Goal: Transaction & Acquisition: Download file/media

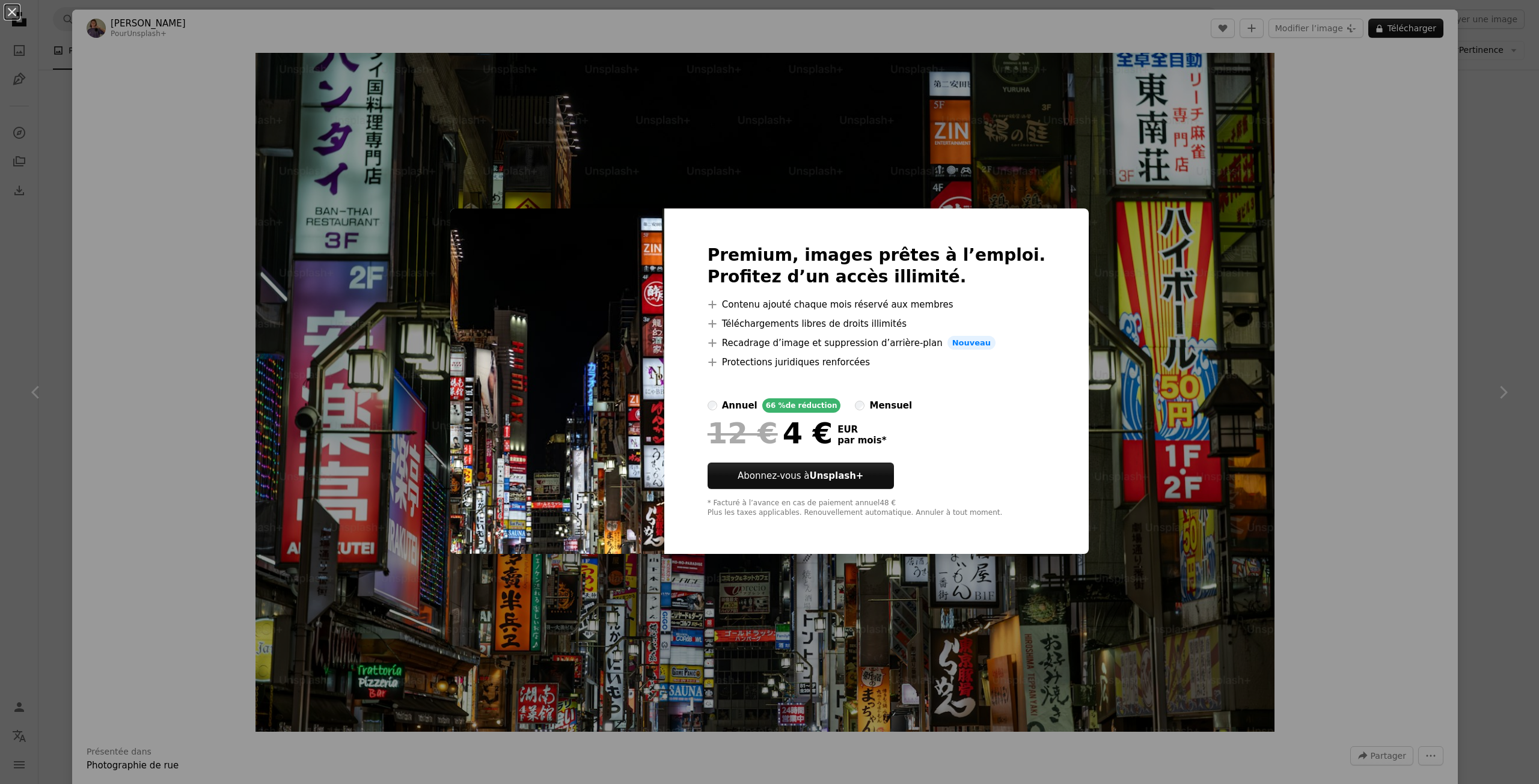
scroll to position [601, 0]
click at [1150, 428] on div "An X shape Premium, images prêtes à l’emploi. Profitez d’un accès illimité. A p…" at bounding box center [769, 392] width 1539 height 784
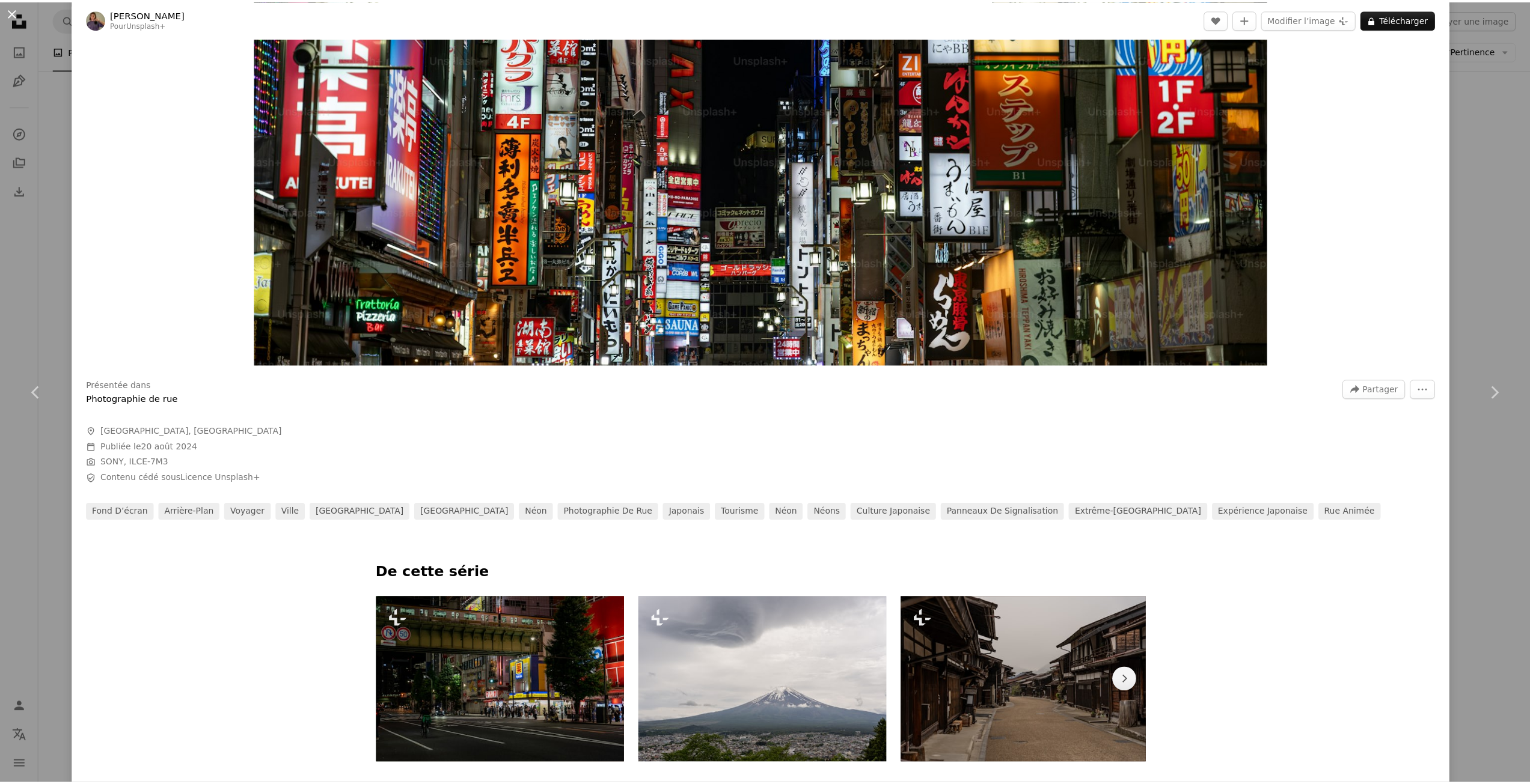
scroll to position [360, 0]
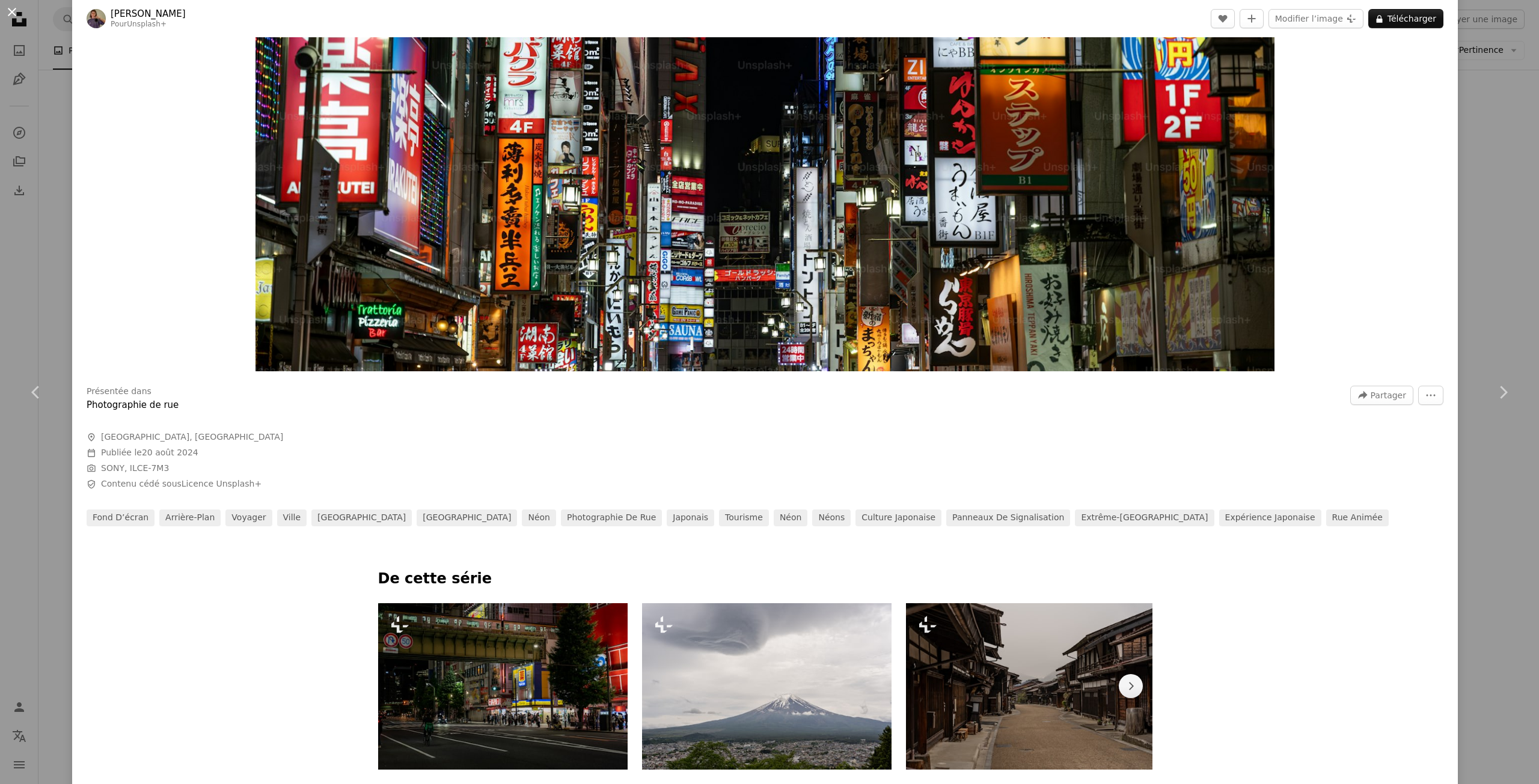
click at [10, 19] on button "An X shape" at bounding box center [12, 12] width 14 height 14
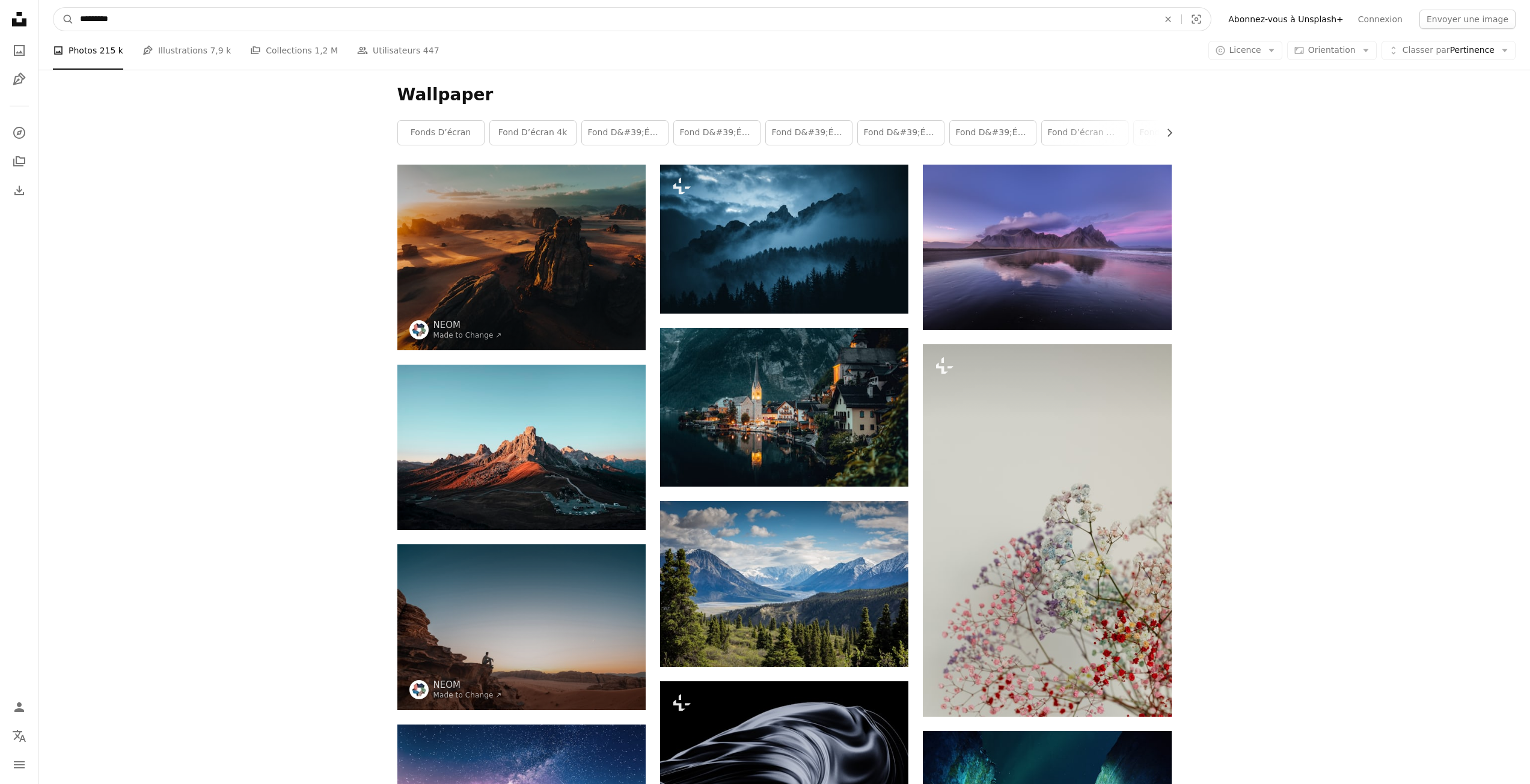
click at [169, 21] on input "*********" at bounding box center [614, 19] width 1081 height 23
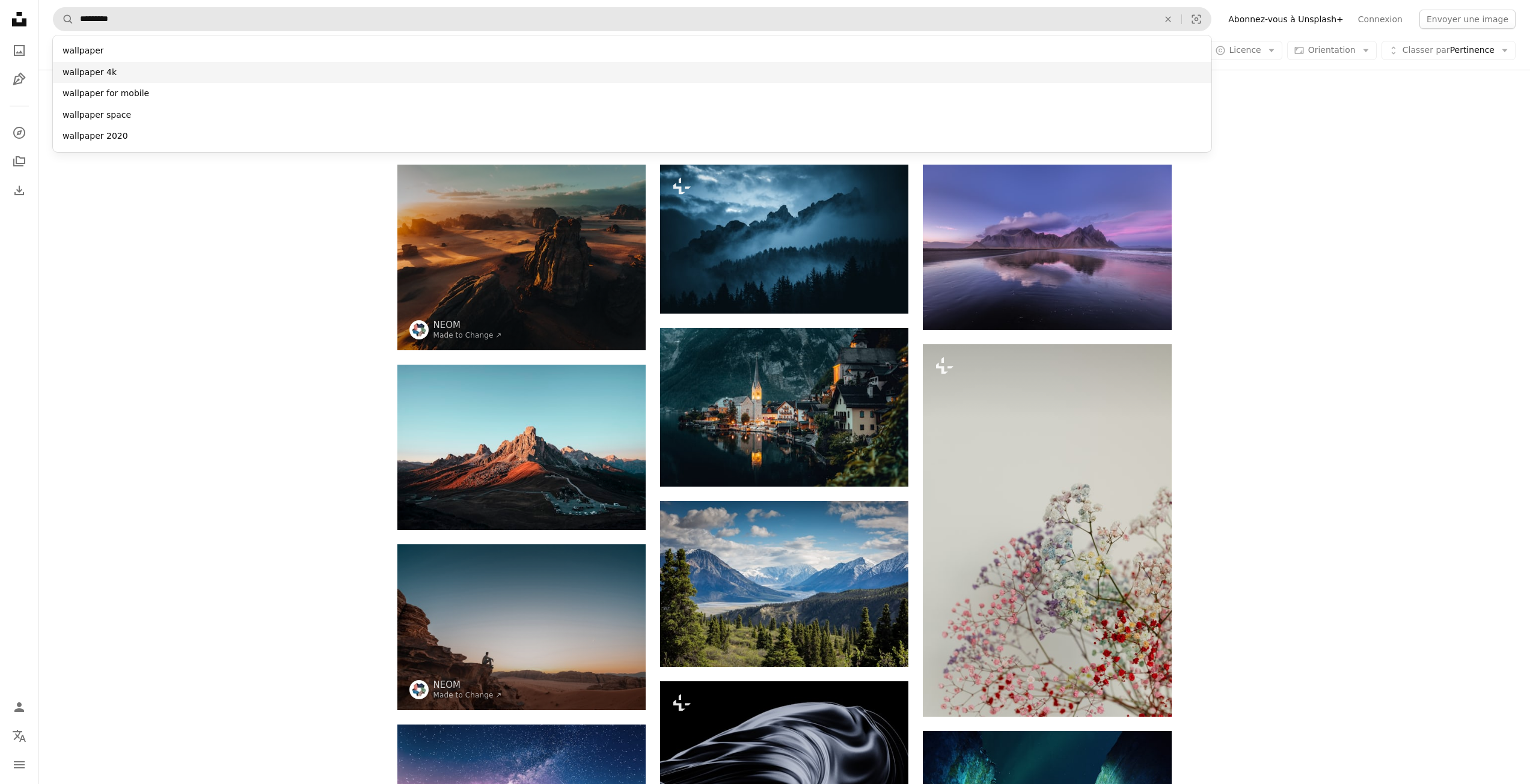
click at [194, 77] on div "wallpaper 4k" at bounding box center [632, 73] width 1158 height 22
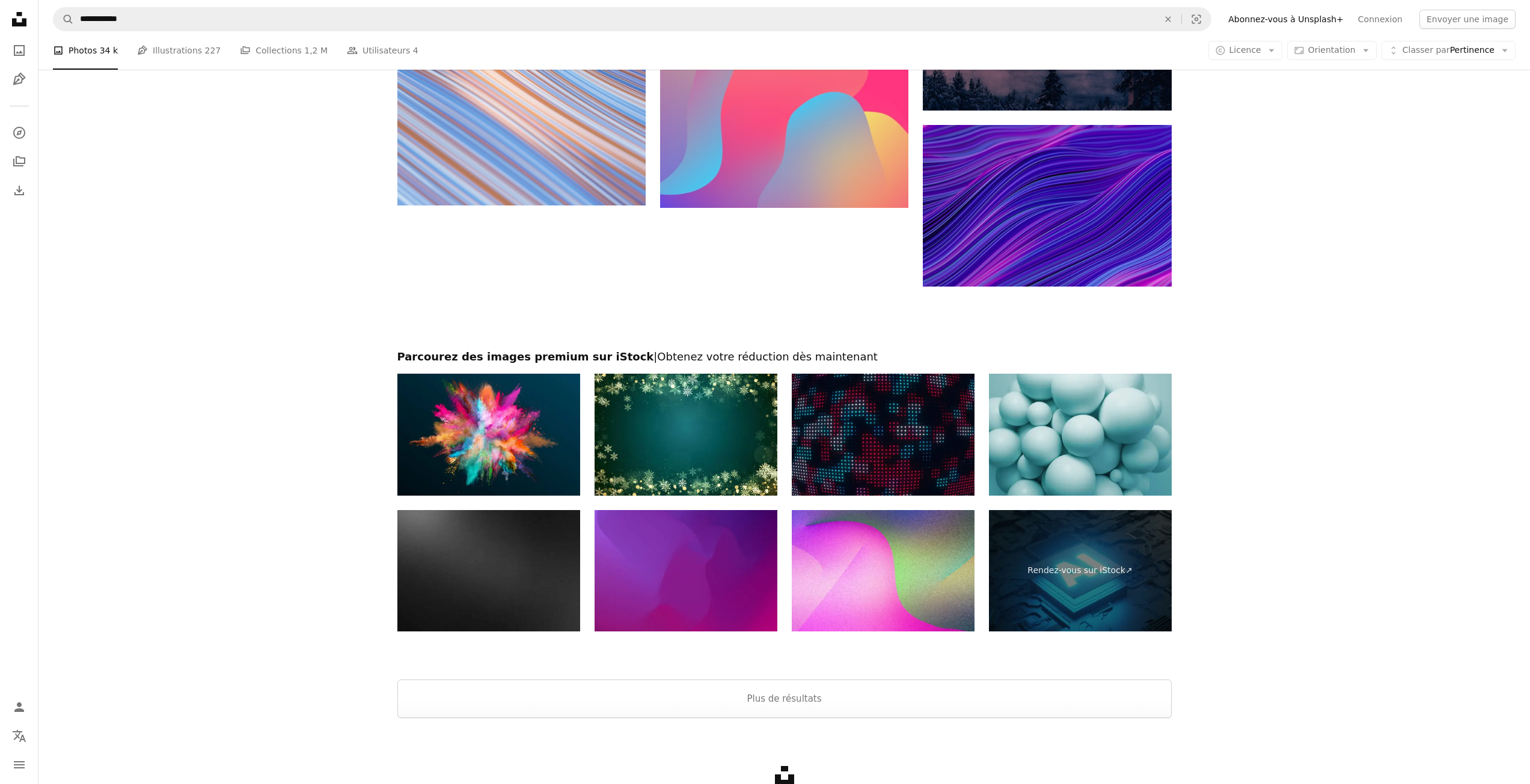
scroll to position [1673, 0]
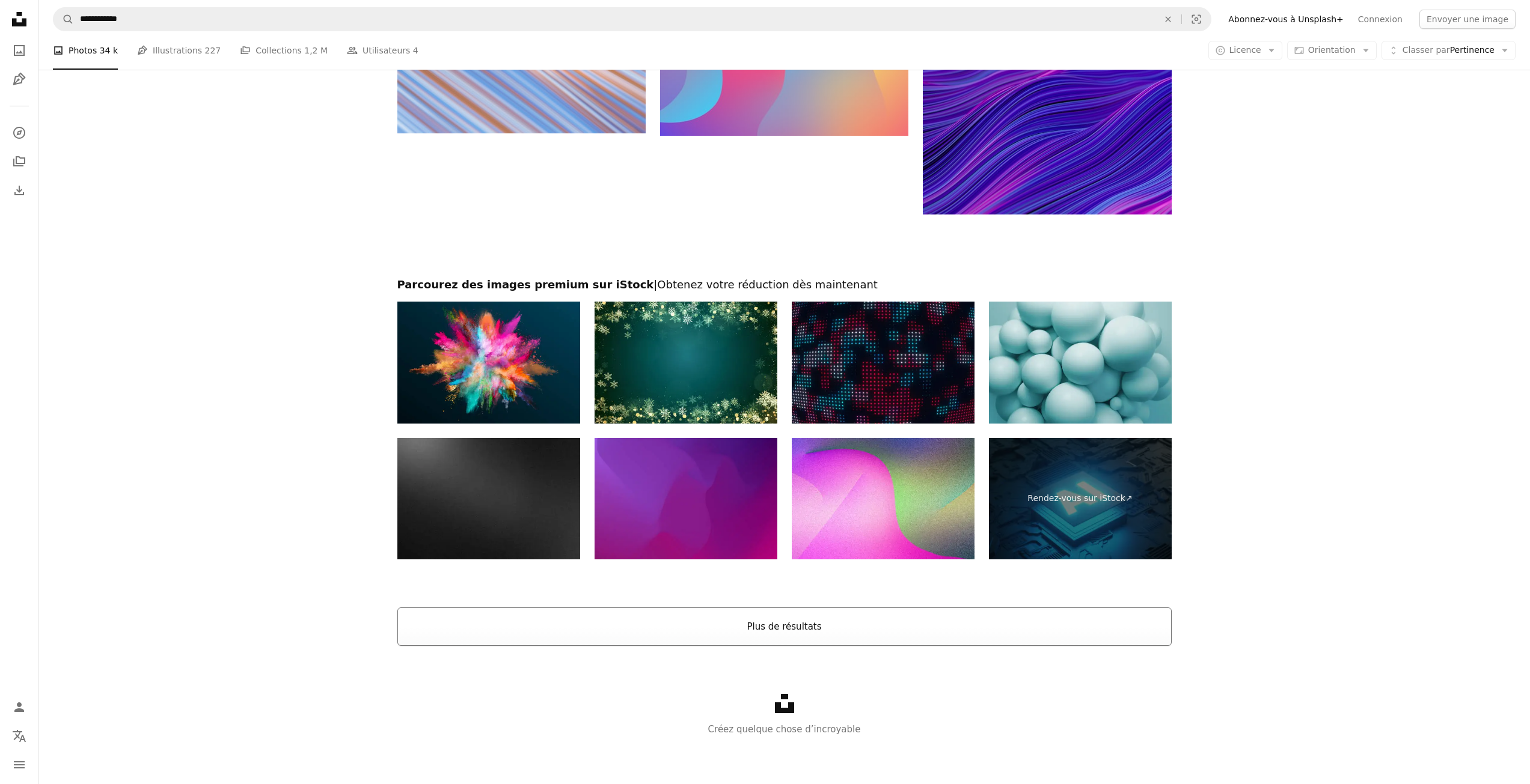
click at [784, 639] on button "Plus de résultats" at bounding box center [785, 627] width 775 height 38
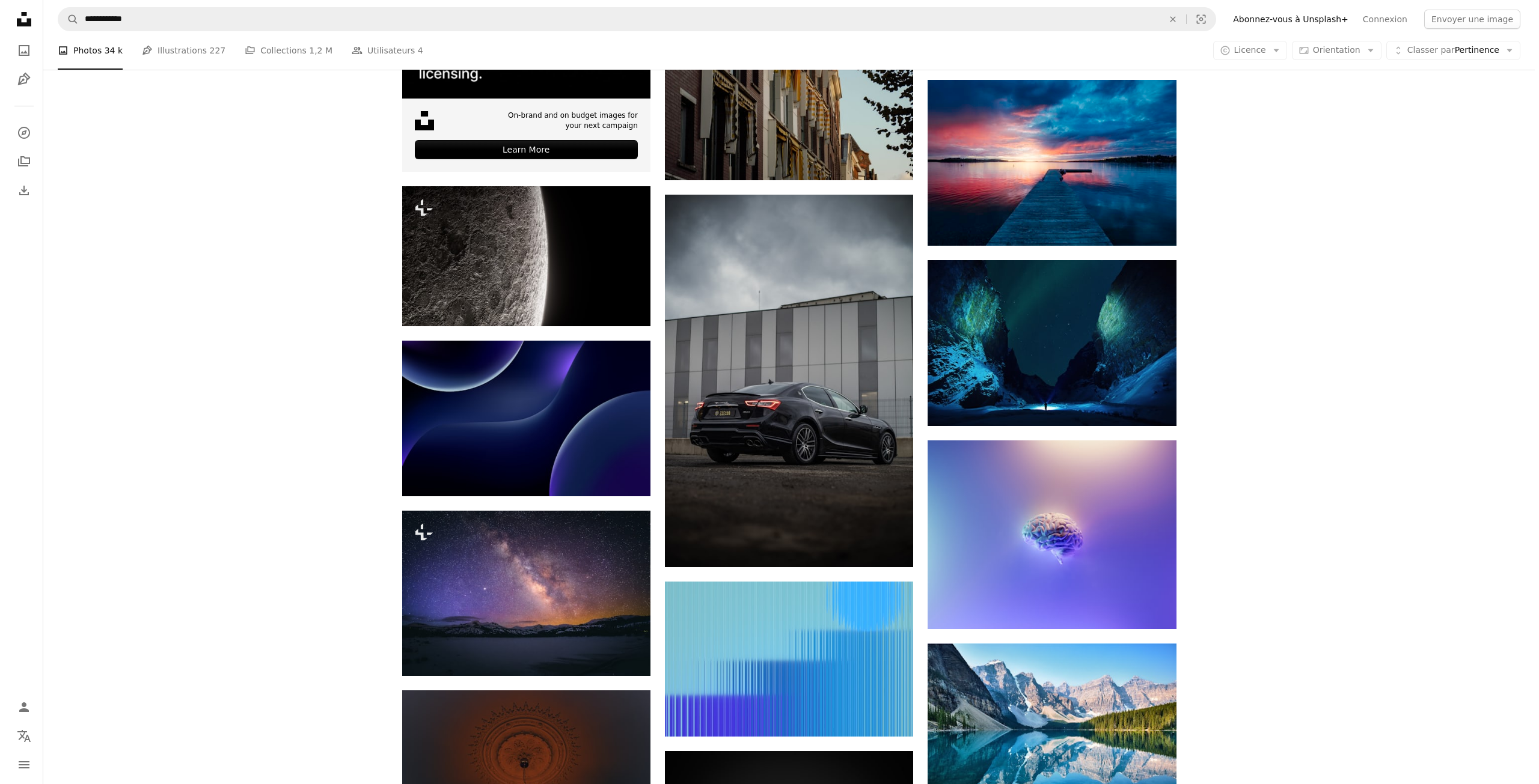
scroll to position [2514, 0]
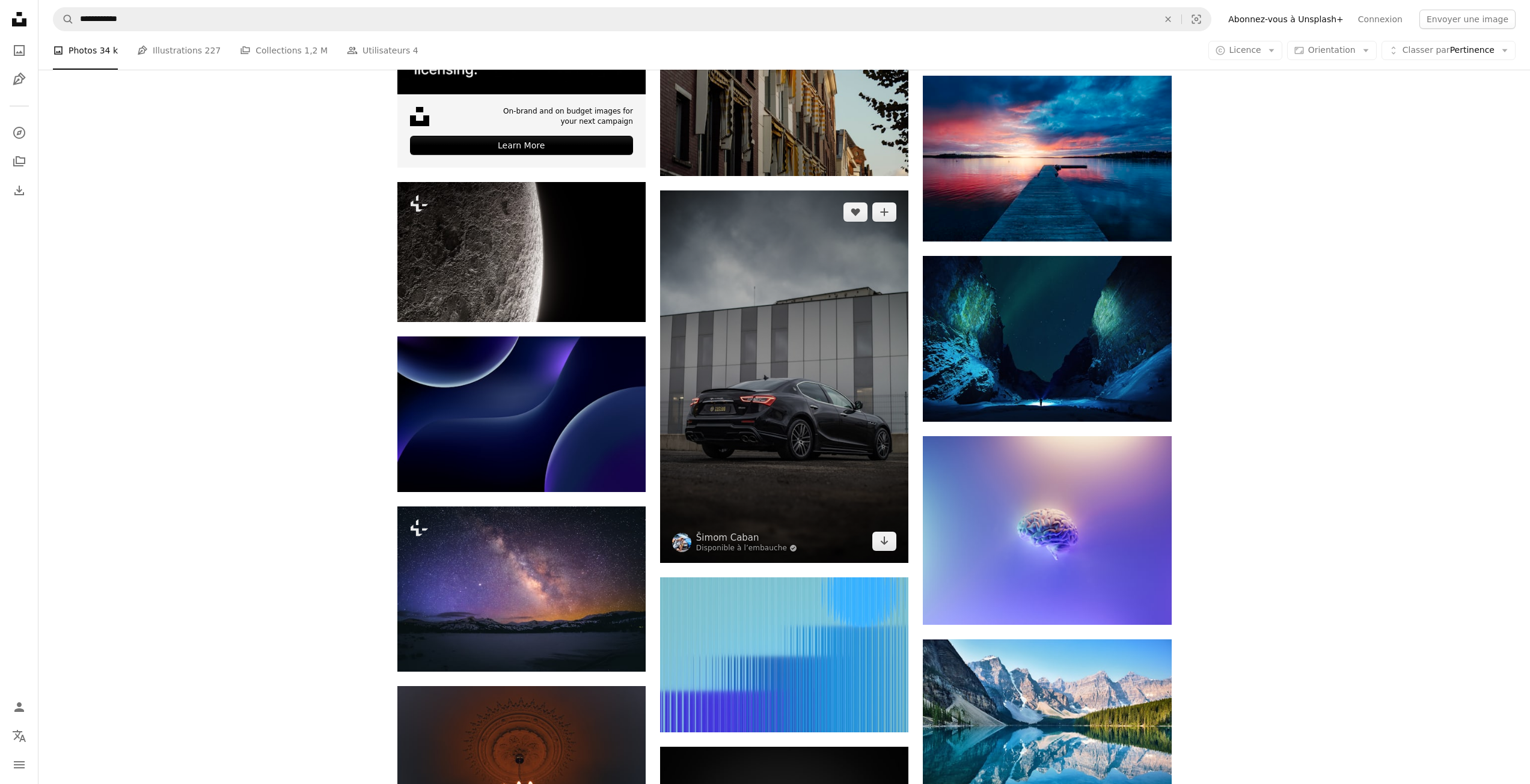
click at [780, 415] on img at bounding box center [784, 377] width 248 height 373
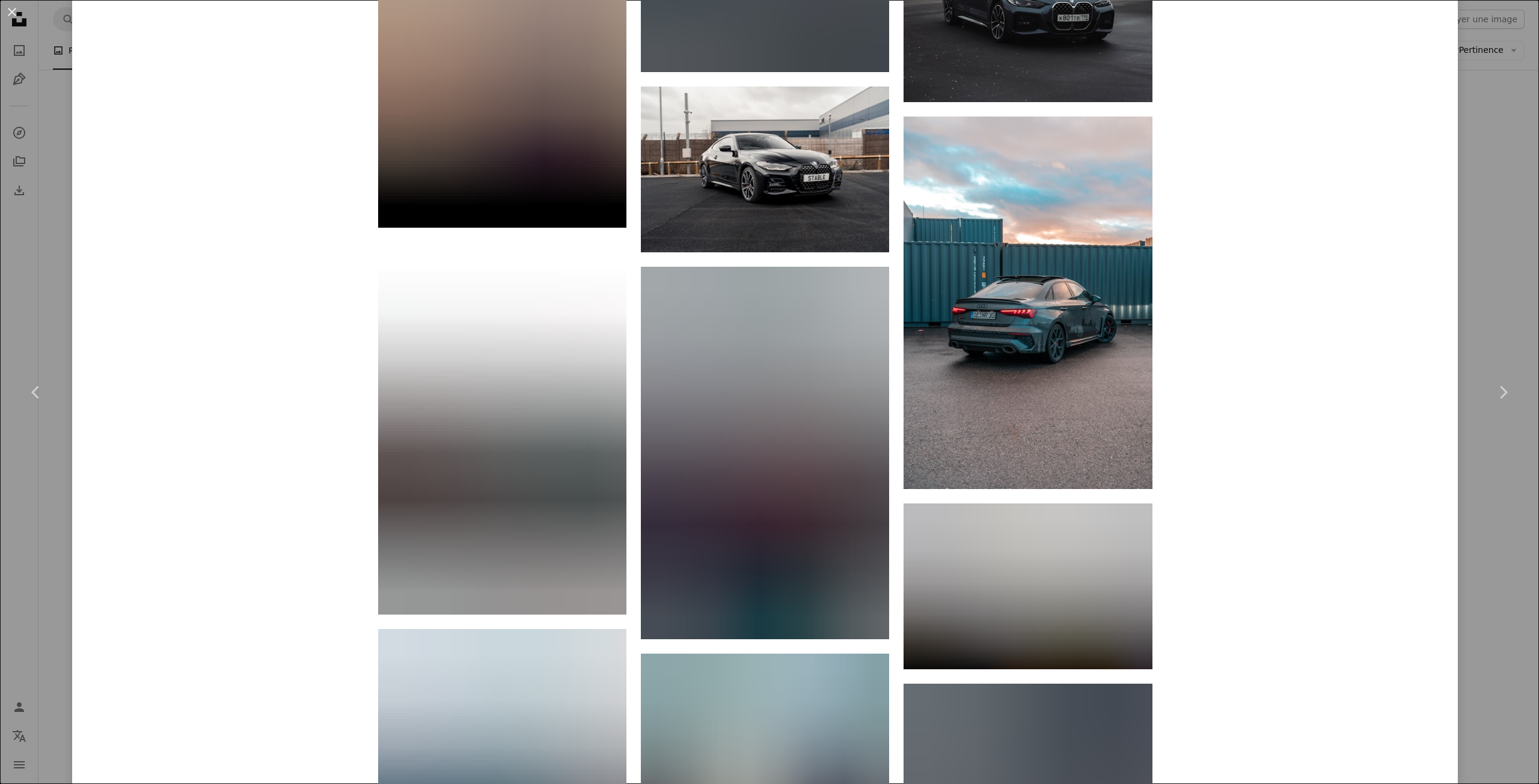
scroll to position [2224, 0]
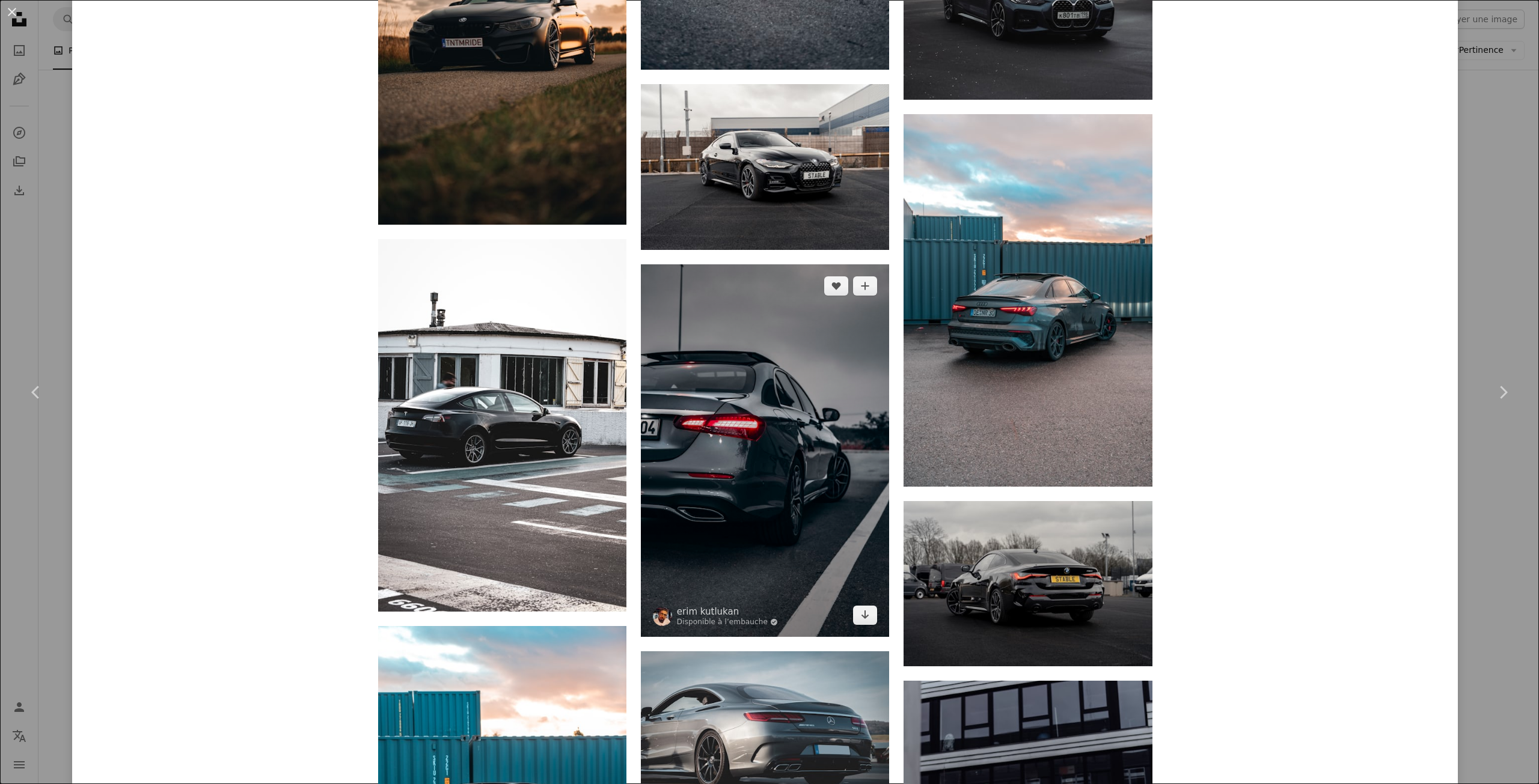
click at [786, 408] on img at bounding box center [765, 451] width 248 height 373
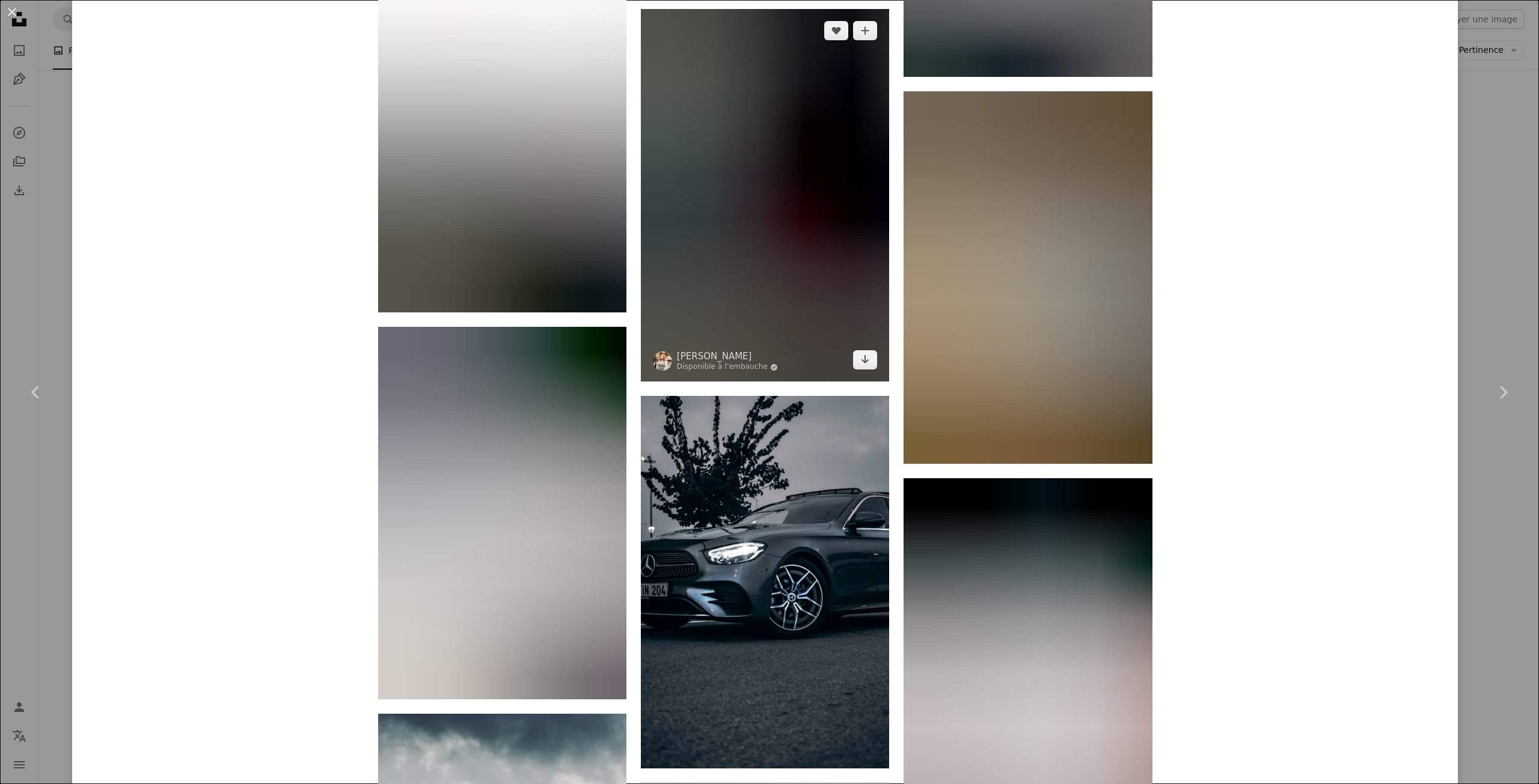
scroll to position [1983, 0]
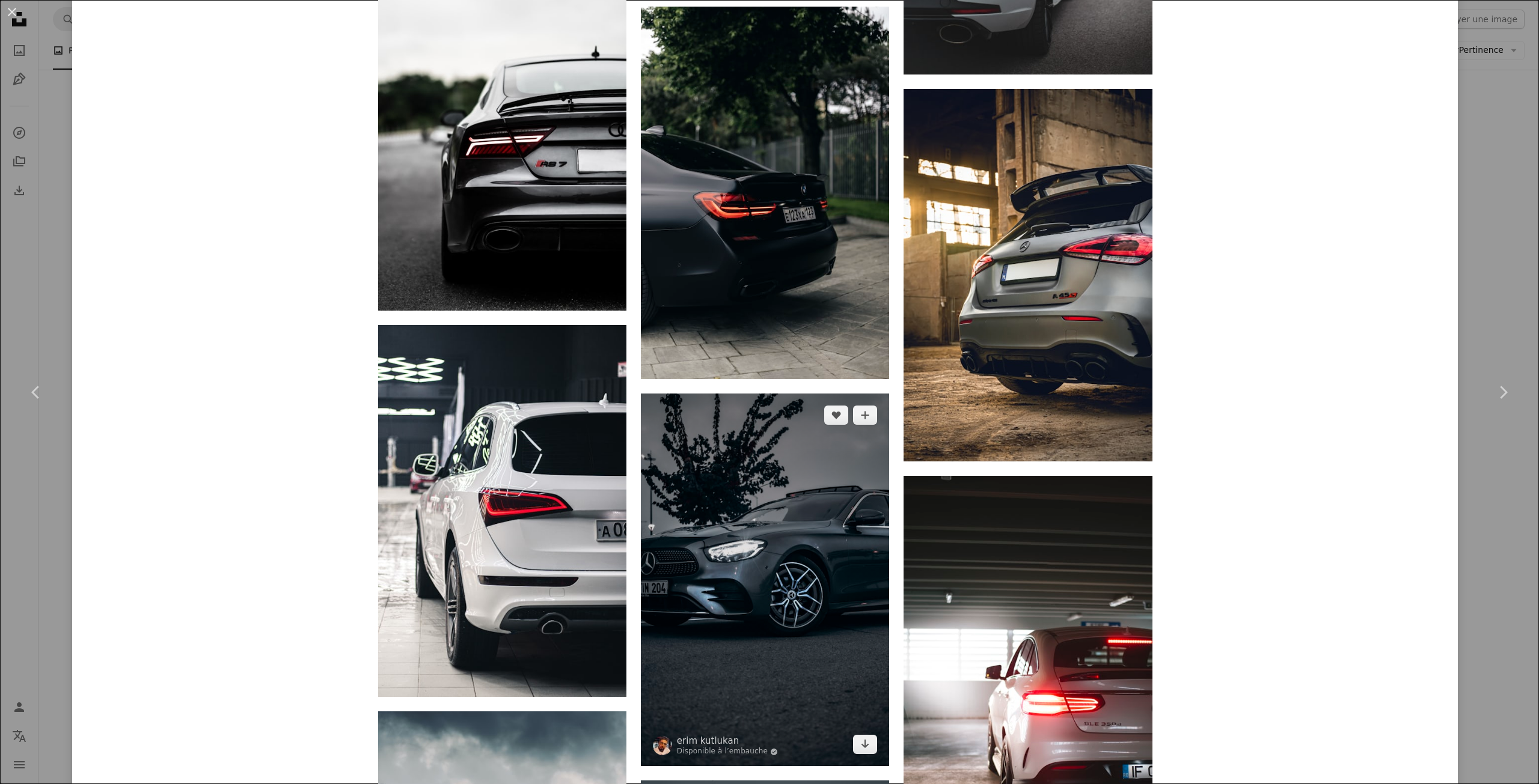
click at [847, 493] on img at bounding box center [765, 580] width 248 height 373
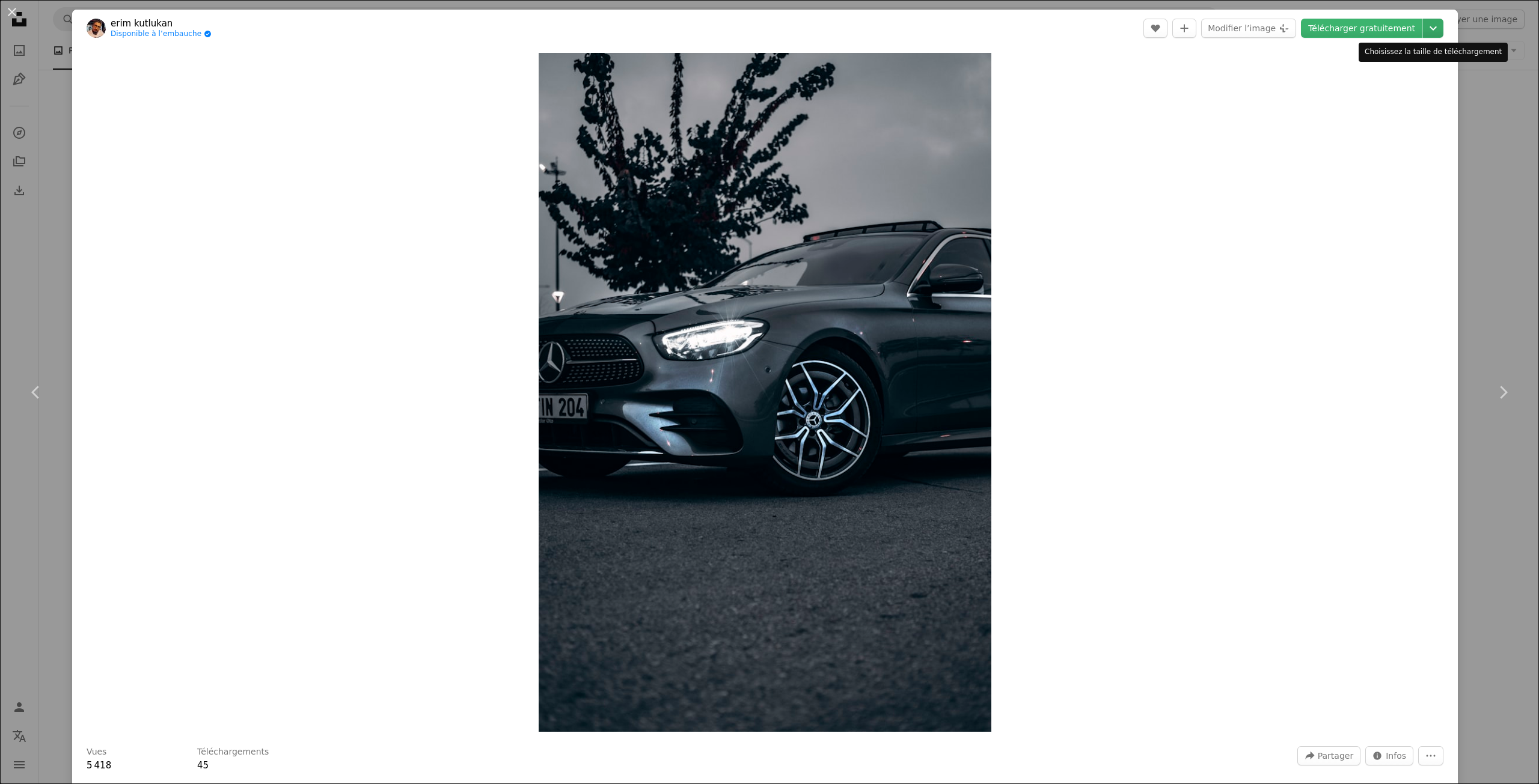
click at [1427, 20] on button "Chevron down" at bounding box center [1433, 28] width 21 height 19
click at [1380, 135] on span "( 3989 x 5984 )" at bounding box center [1409, 133] width 60 height 10
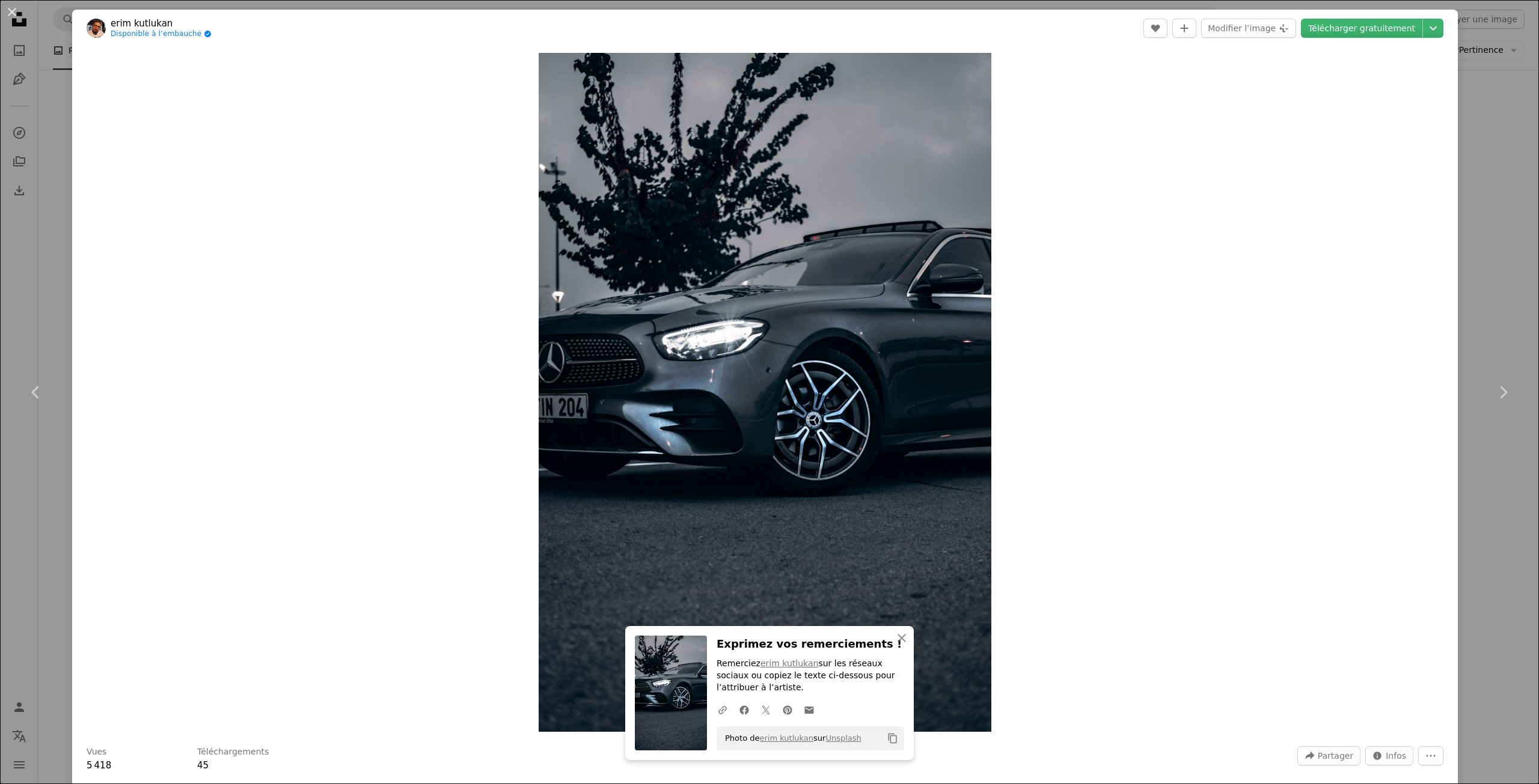
click at [1089, 325] on div "Zoom in" at bounding box center [764, 392] width 1385 height 691
click at [13, 10] on button "An X shape" at bounding box center [12, 12] width 14 height 14
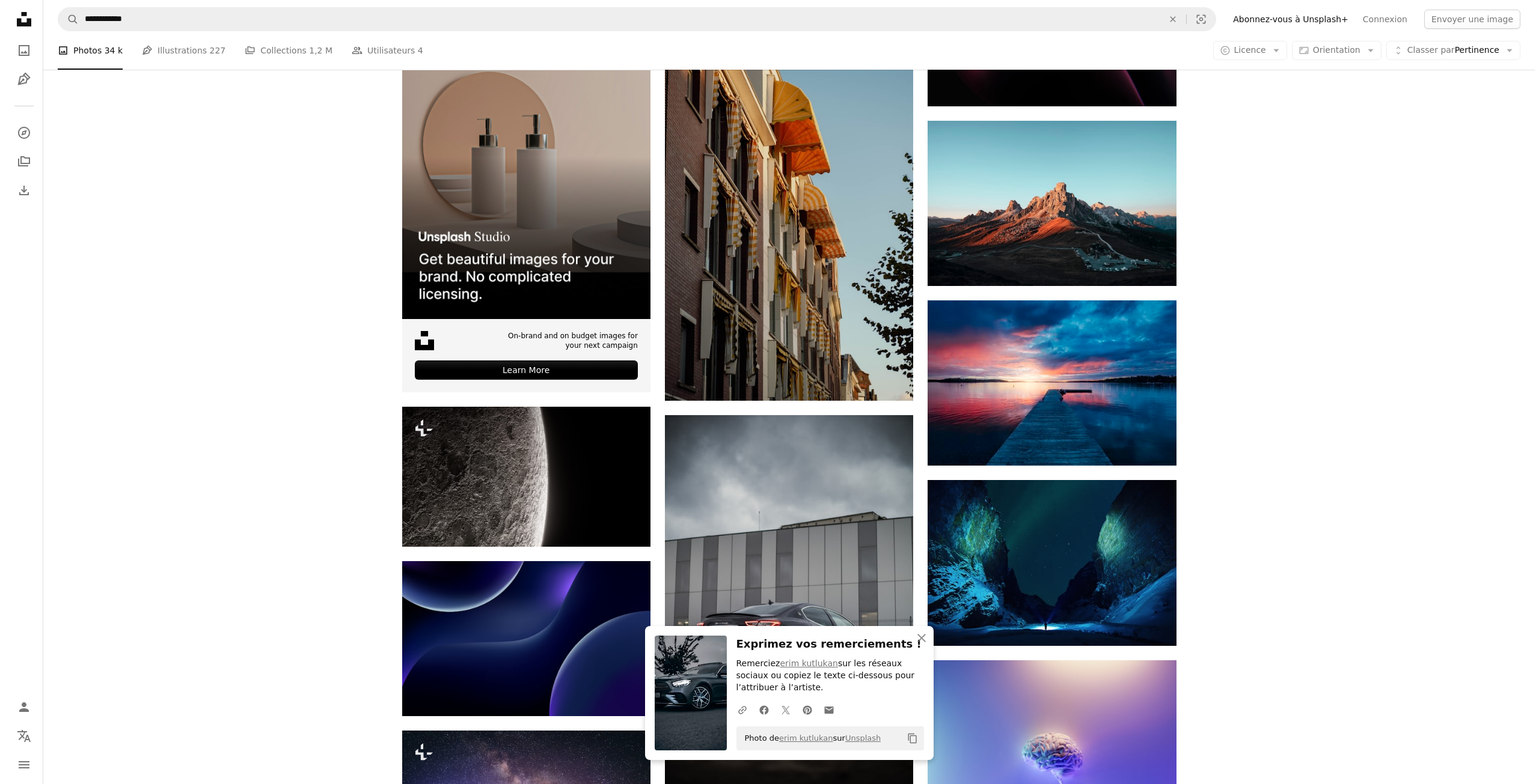
scroll to position [2274, 0]
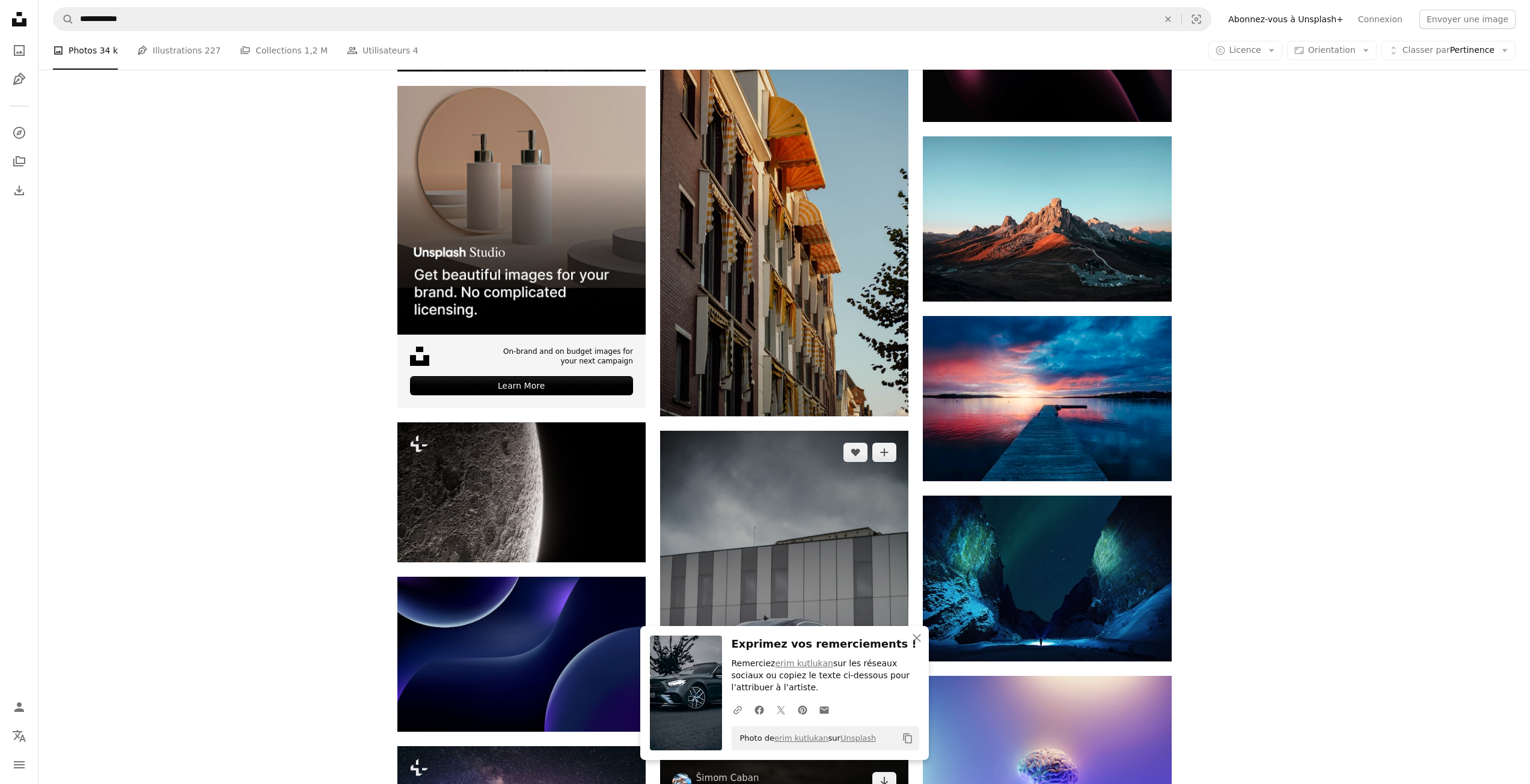
click at [844, 495] on img at bounding box center [784, 617] width 248 height 373
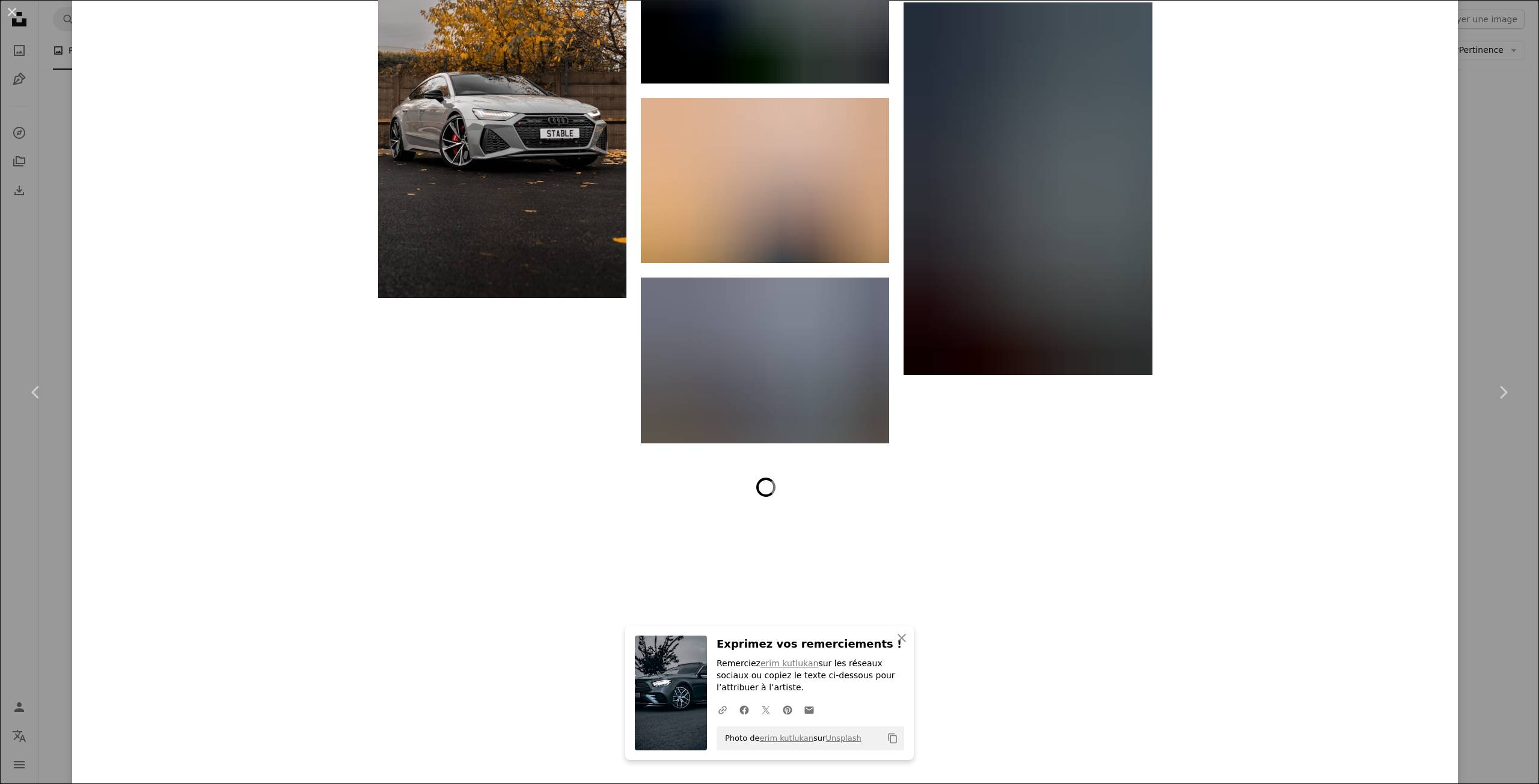
scroll to position [6980, 0]
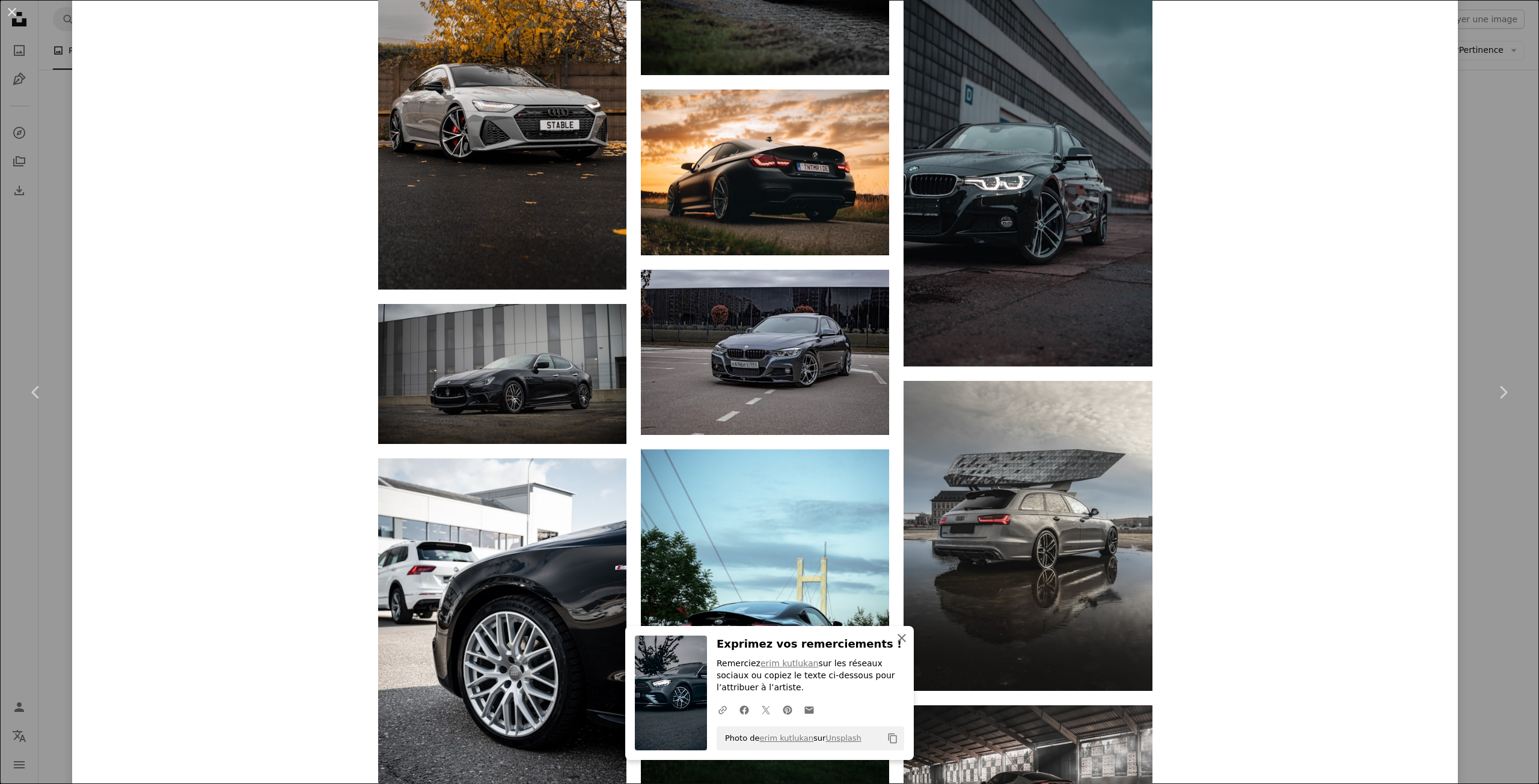
click at [900, 642] on icon "An X shape" at bounding box center [901, 638] width 14 height 14
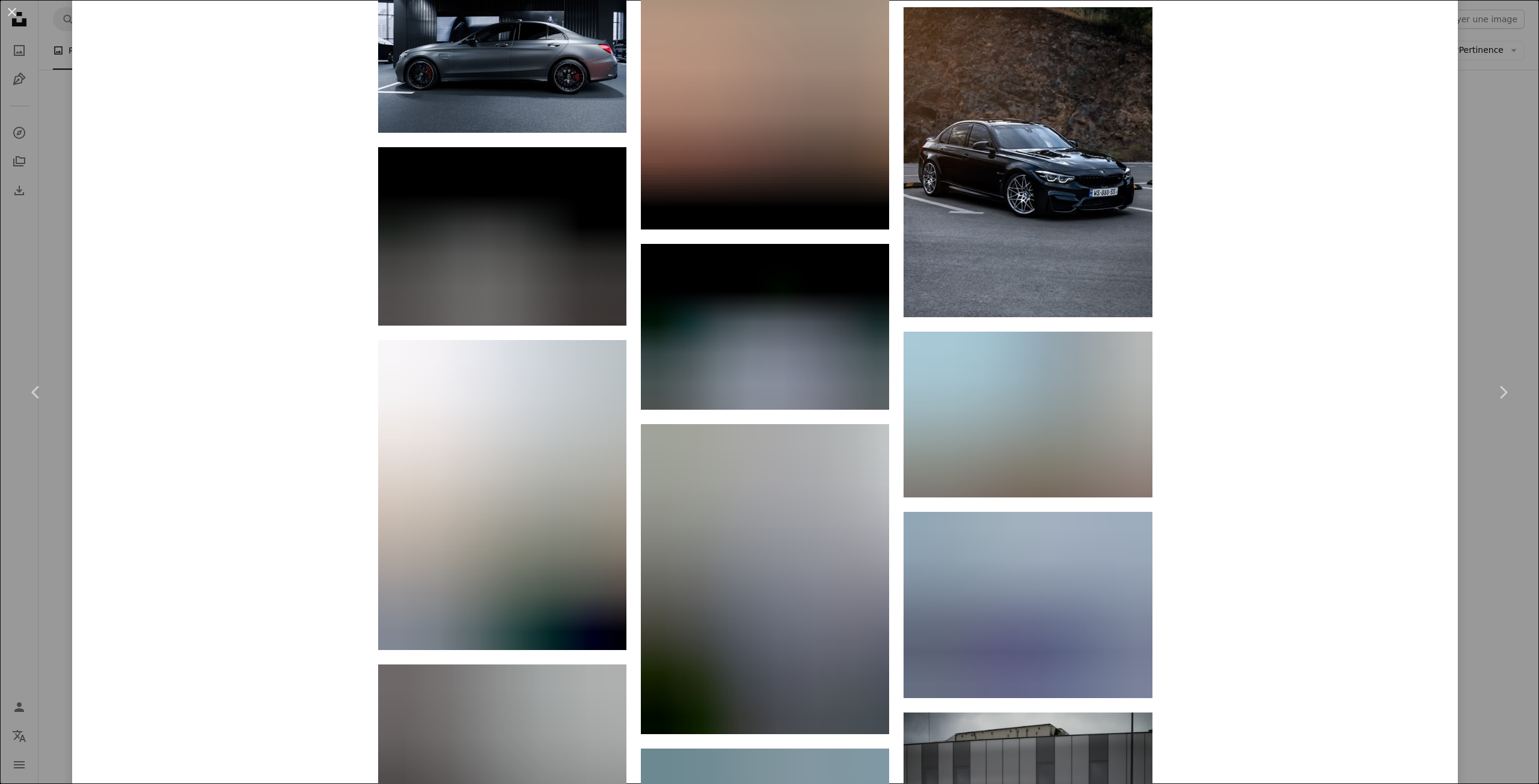
scroll to position [8362, 0]
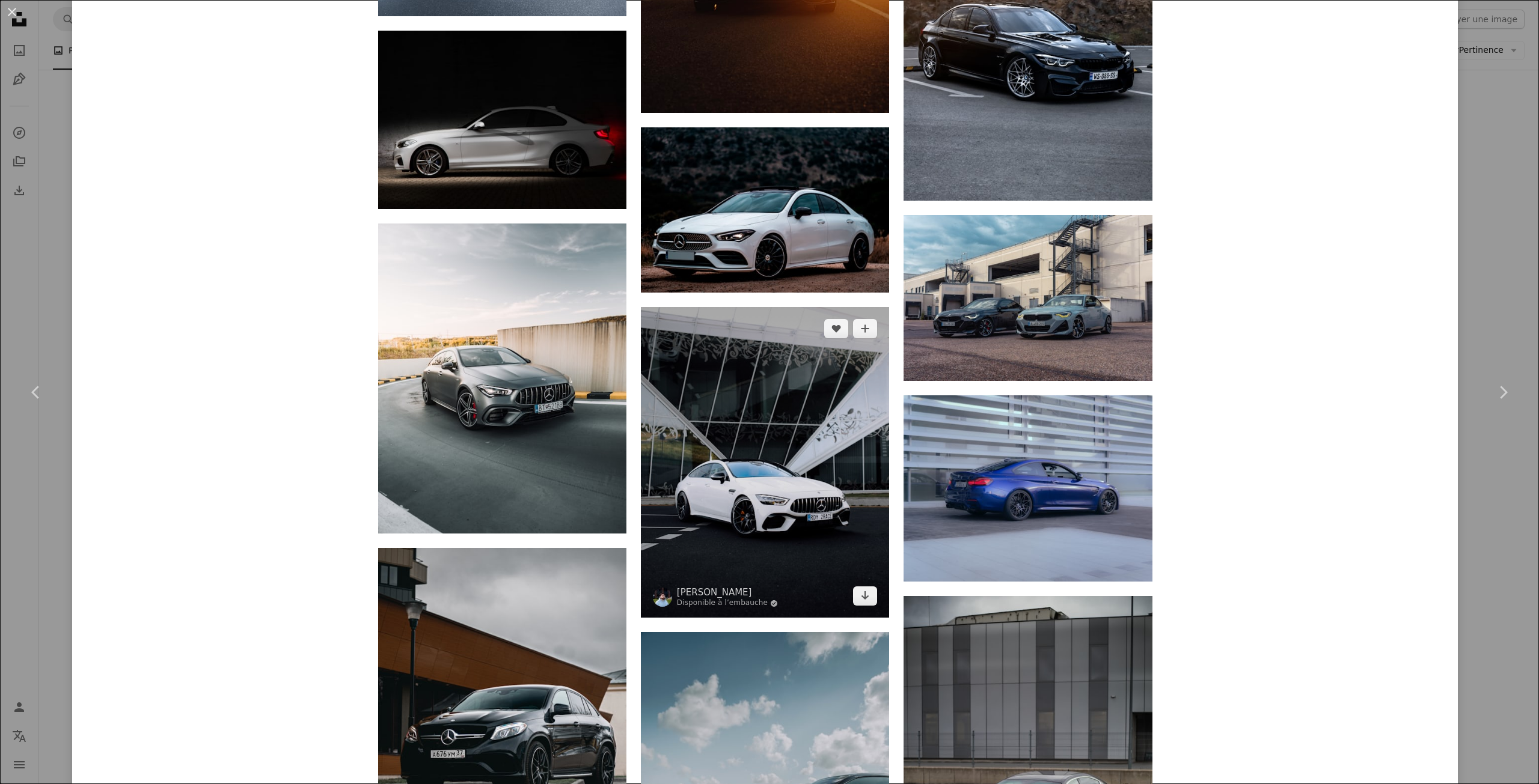
click at [807, 493] on img at bounding box center [765, 462] width 248 height 310
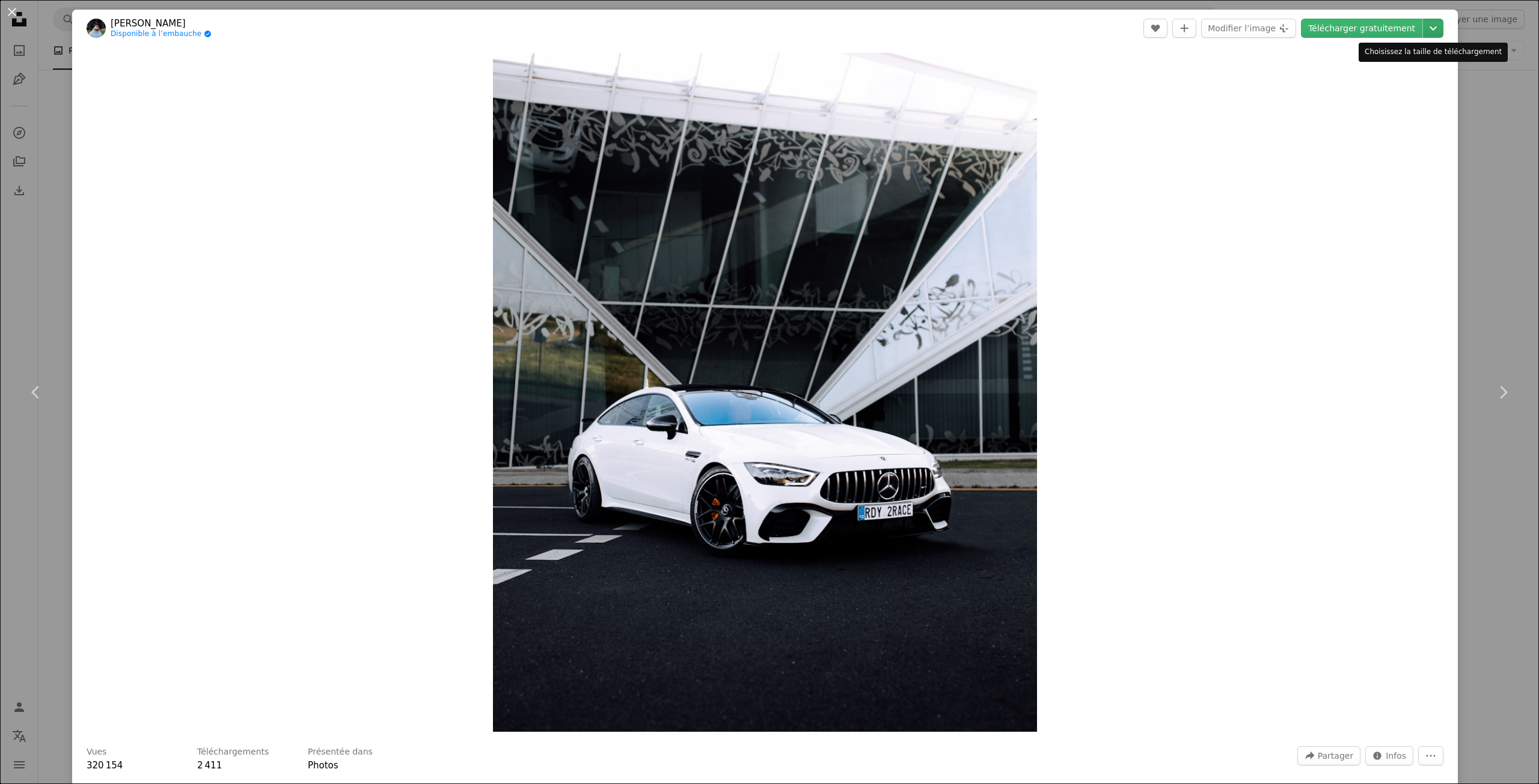
click at [1424, 30] on icon "Chevron down" at bounding box center [1433, 28] width 19 height 14
click at [1369, 137] on span "Taille originale" at bounding box center [1347, 133] width 61 height 10
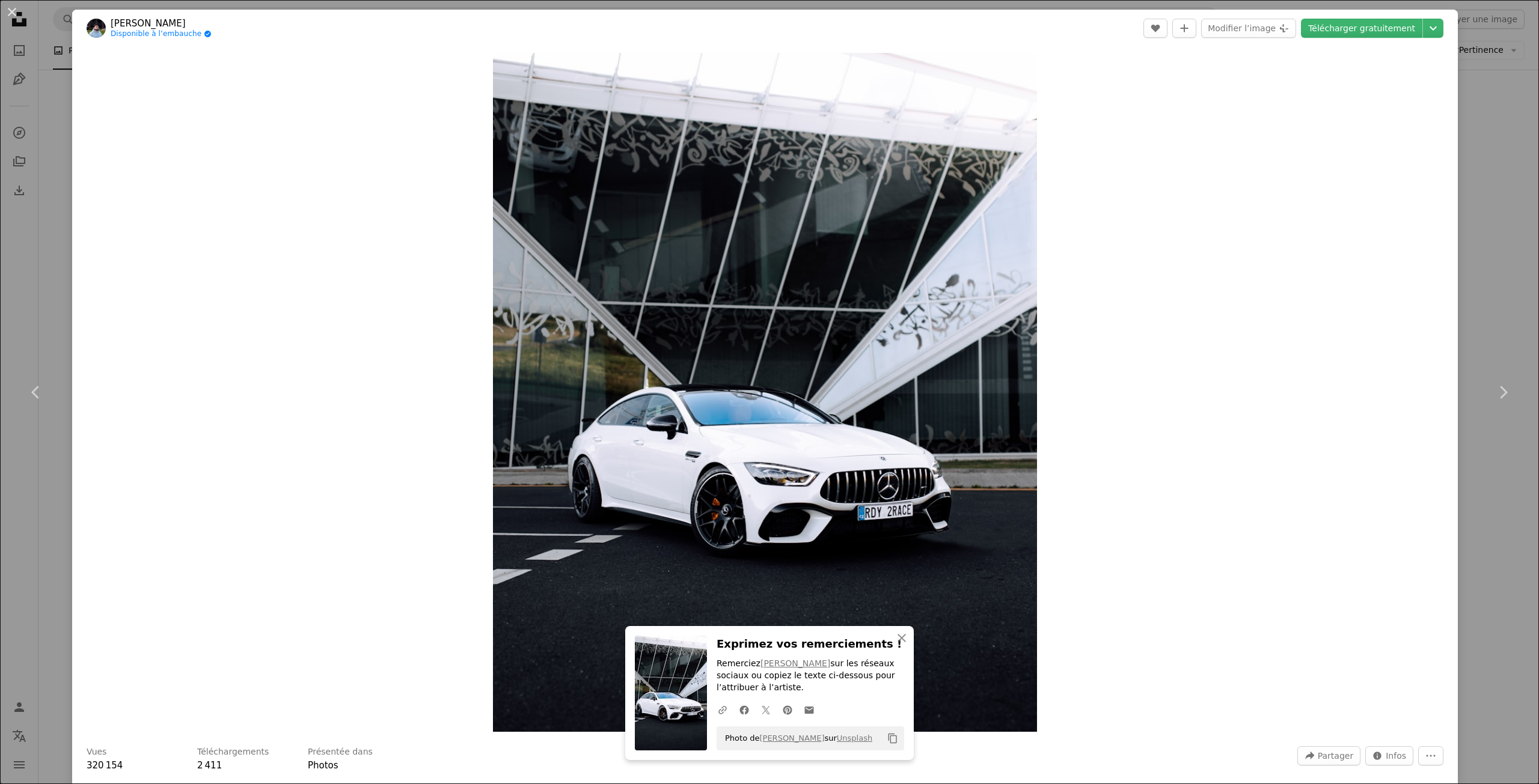
click at [10, 14] on button "An X shape" at bounding box center [12, 12] width 14 height 14
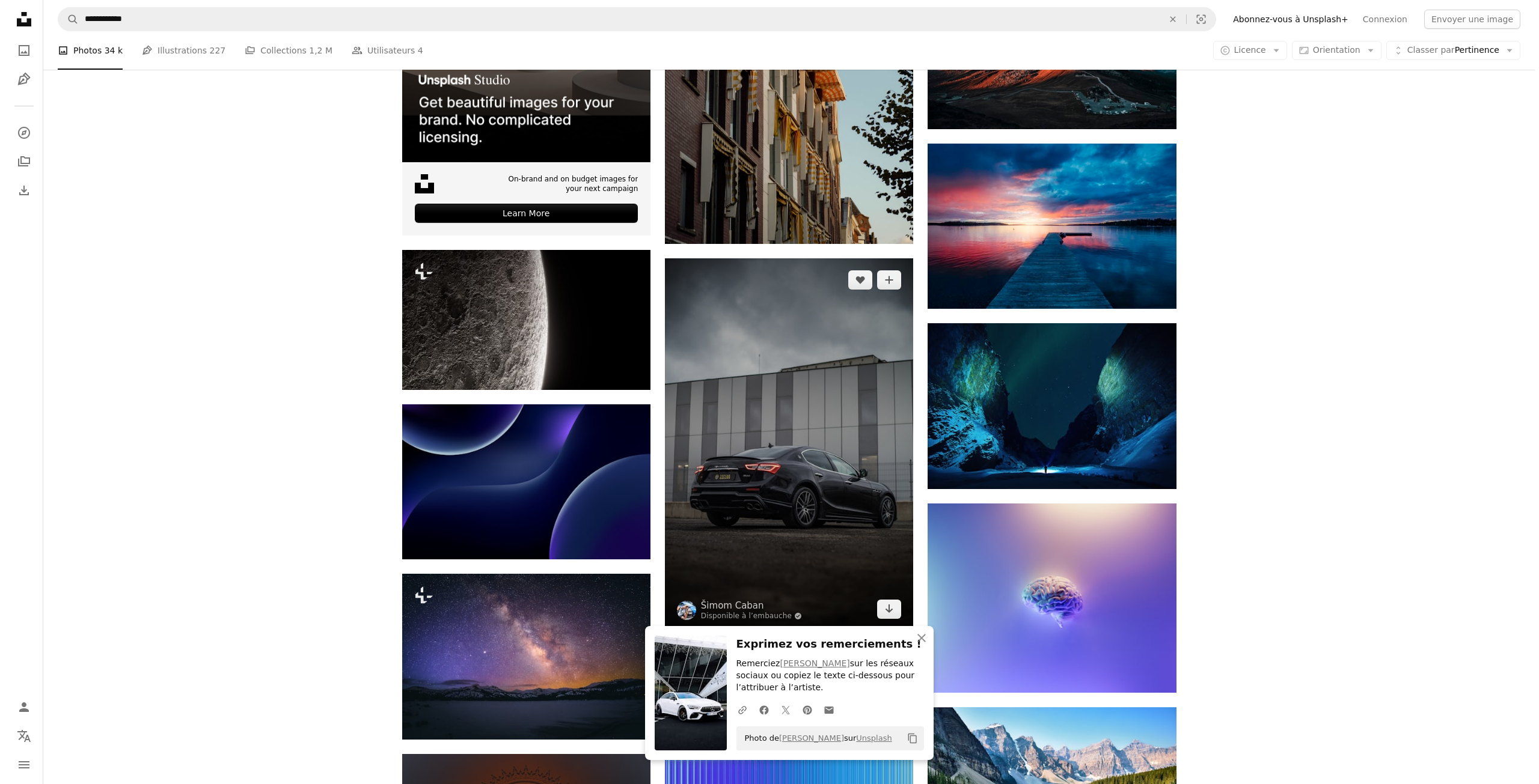
scroll to position [2454, 0]
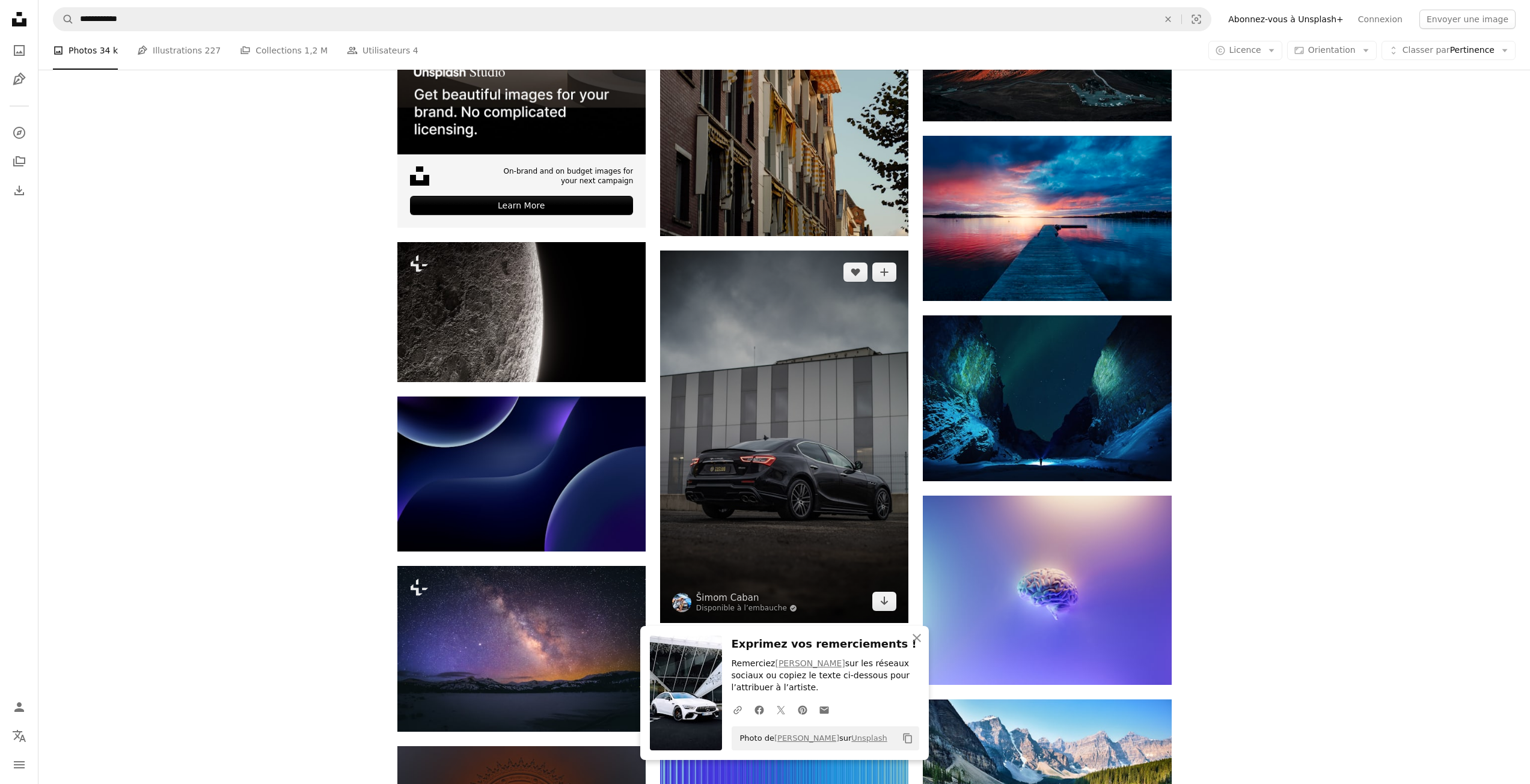
click at [747, 402] on img at bounding box center [784, 437] width 248 height 373
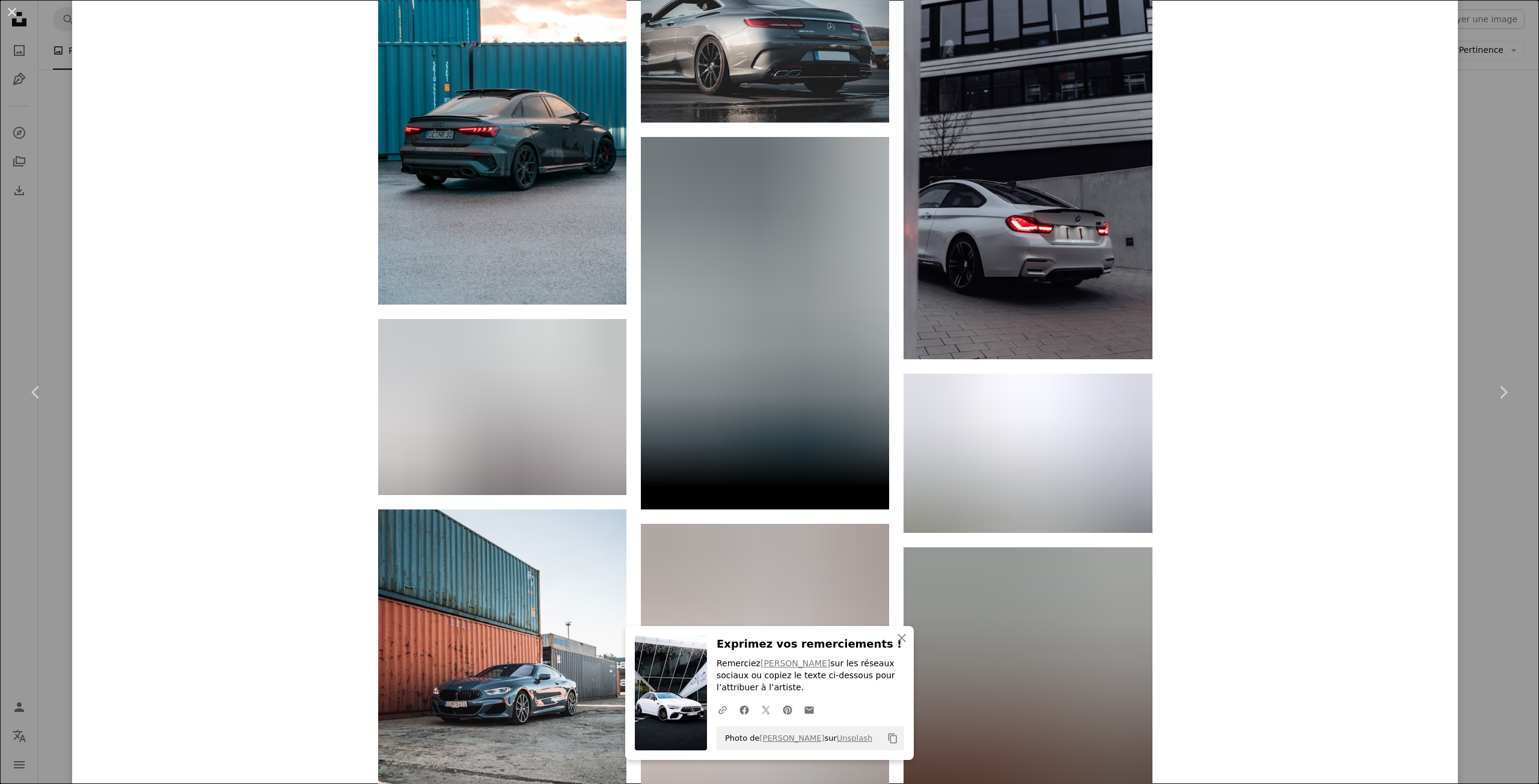
scroll to position [2945, 0]
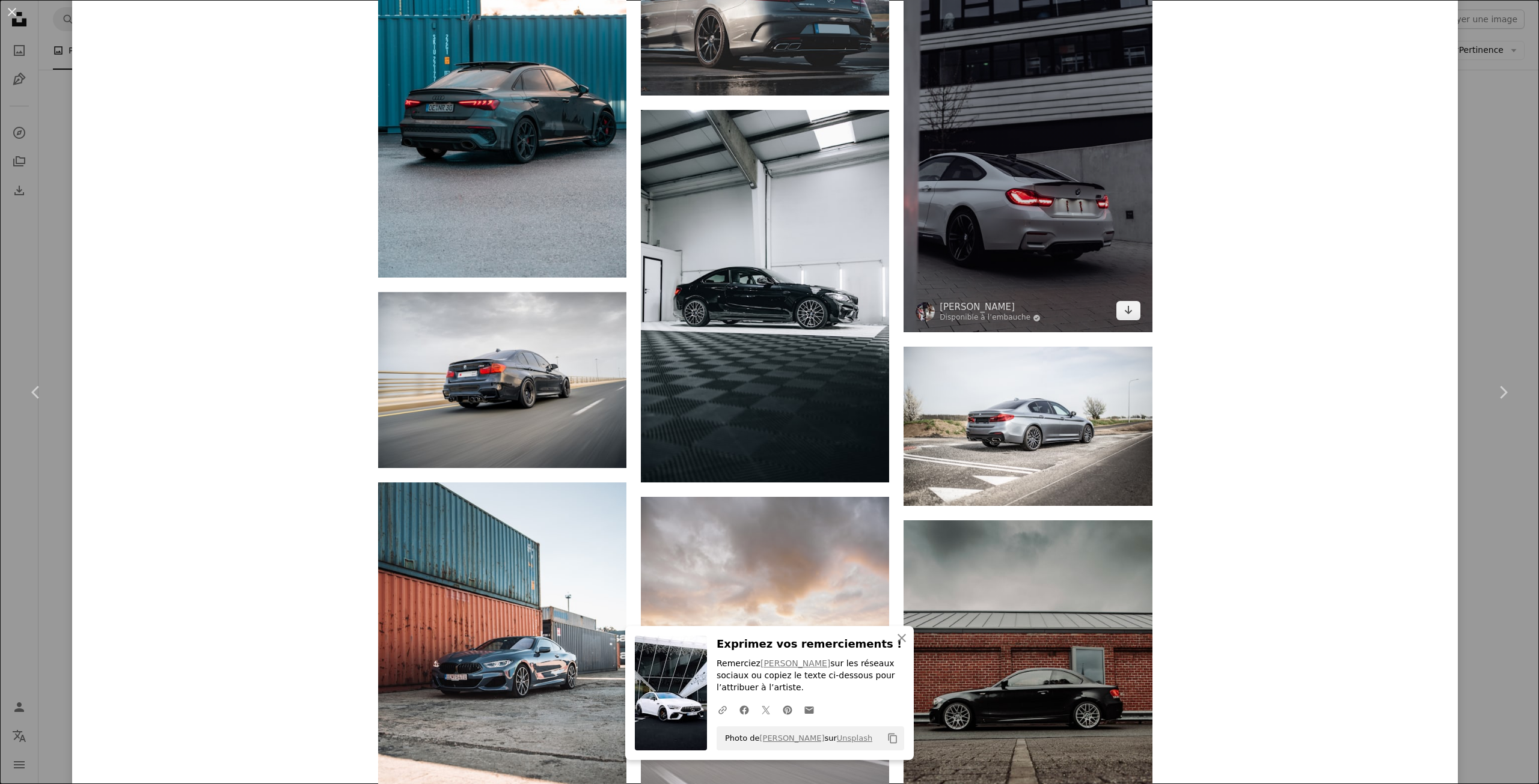
click at [1045, 195] on img at bounding box center [1028, 146] width 248 height 373
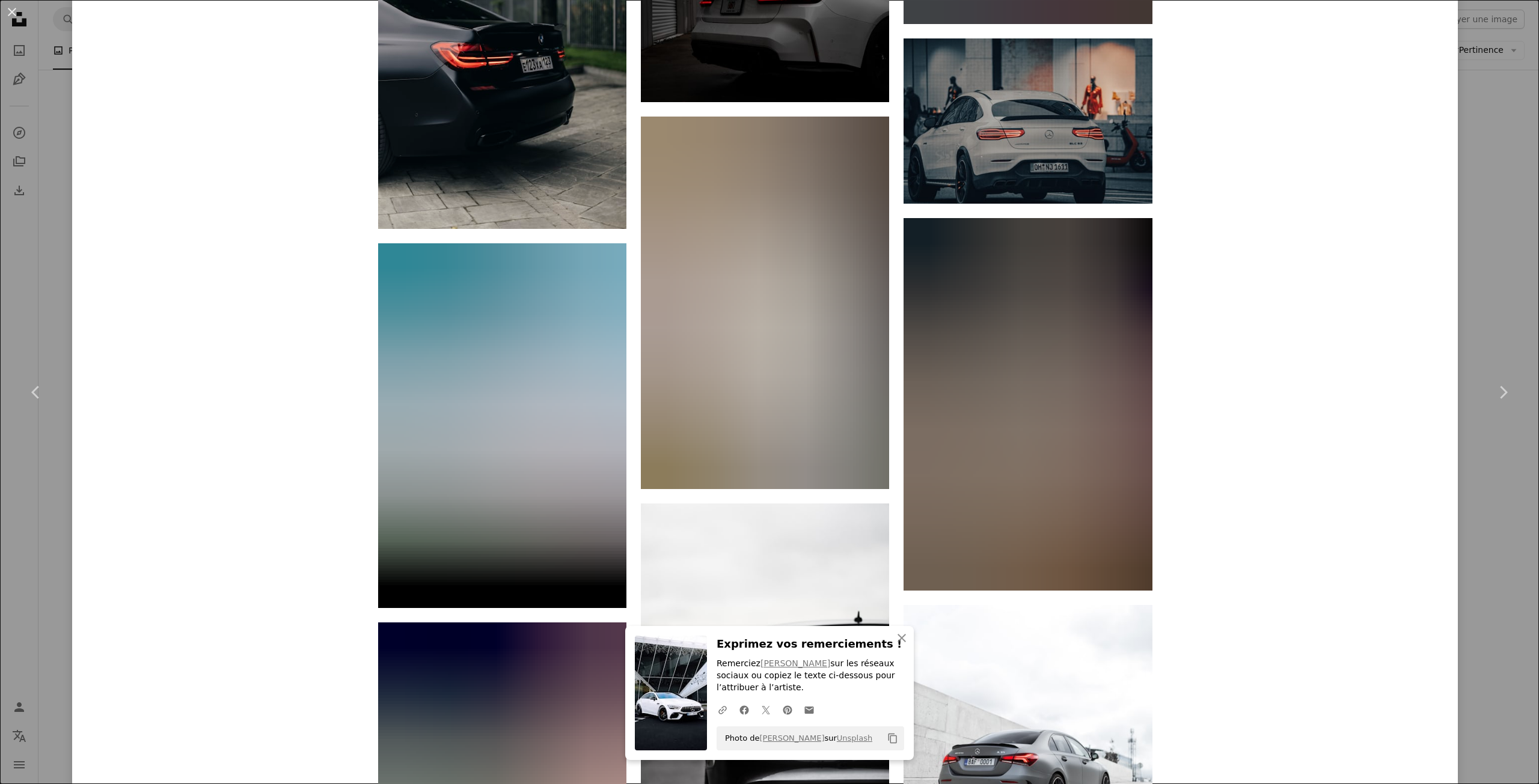
scroll to position [3846, 0]
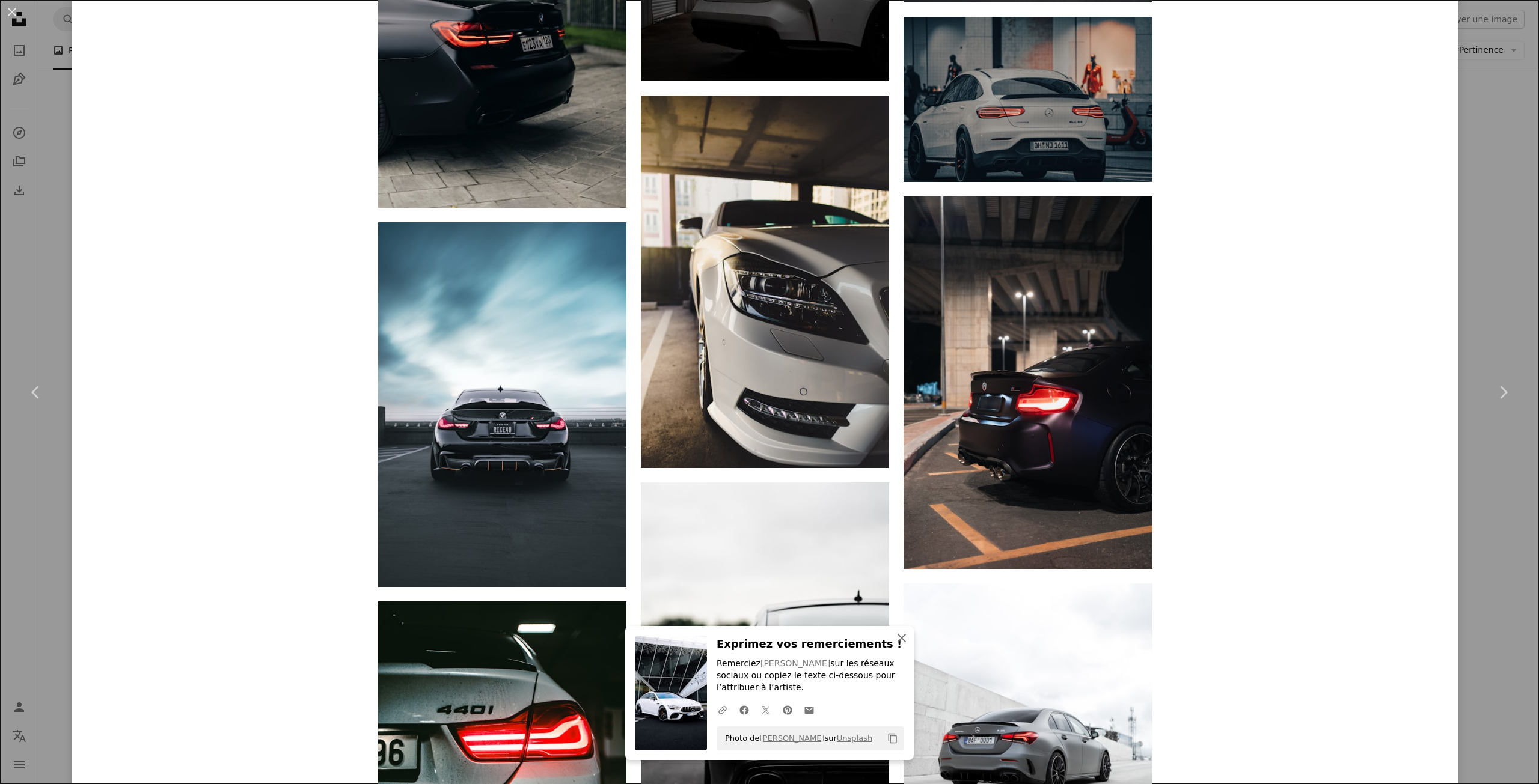
click at [895, 639] on icon "An X shape" at bounding box center [901, 638] width 14 height 14
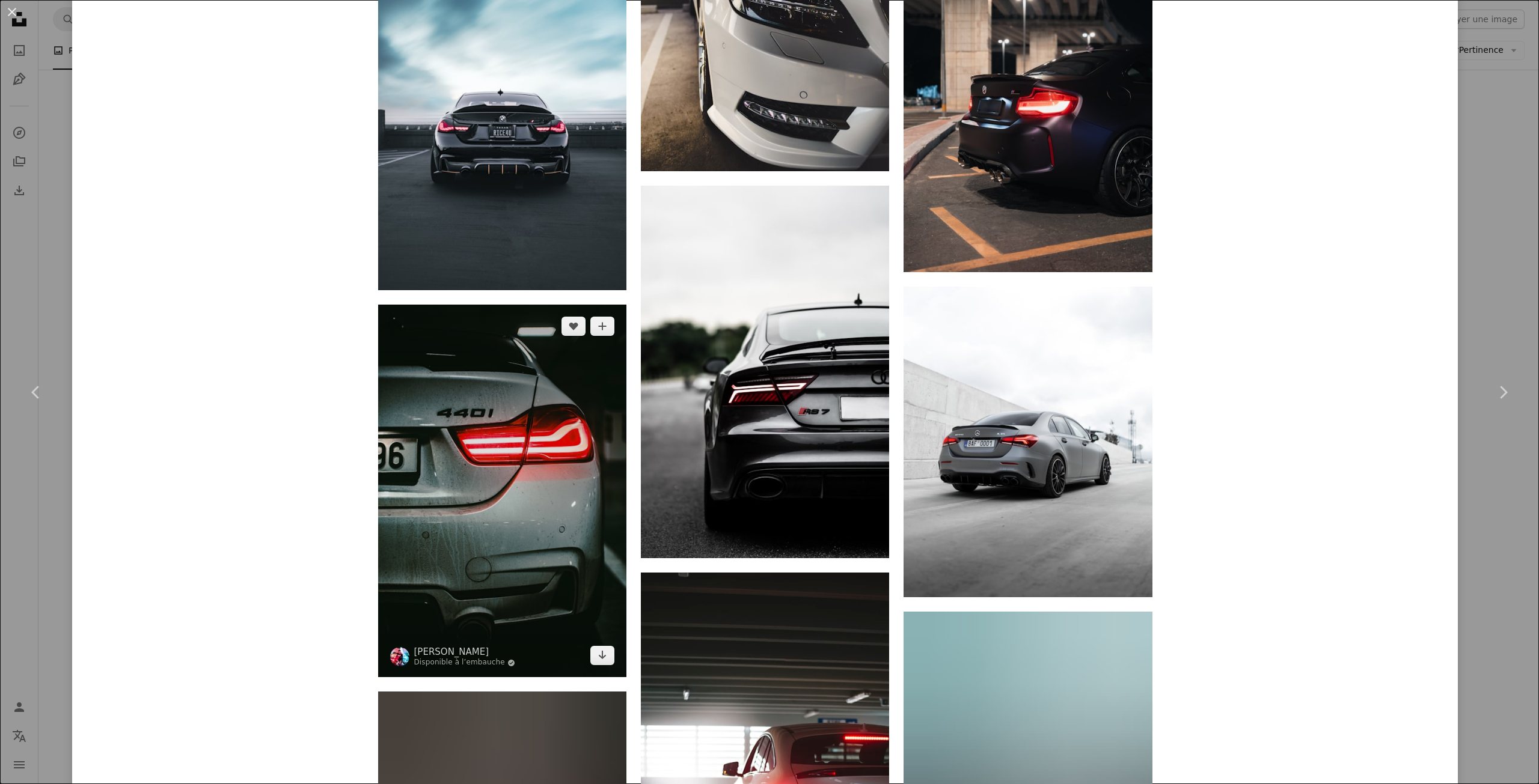
scroll to position [4147, 0]
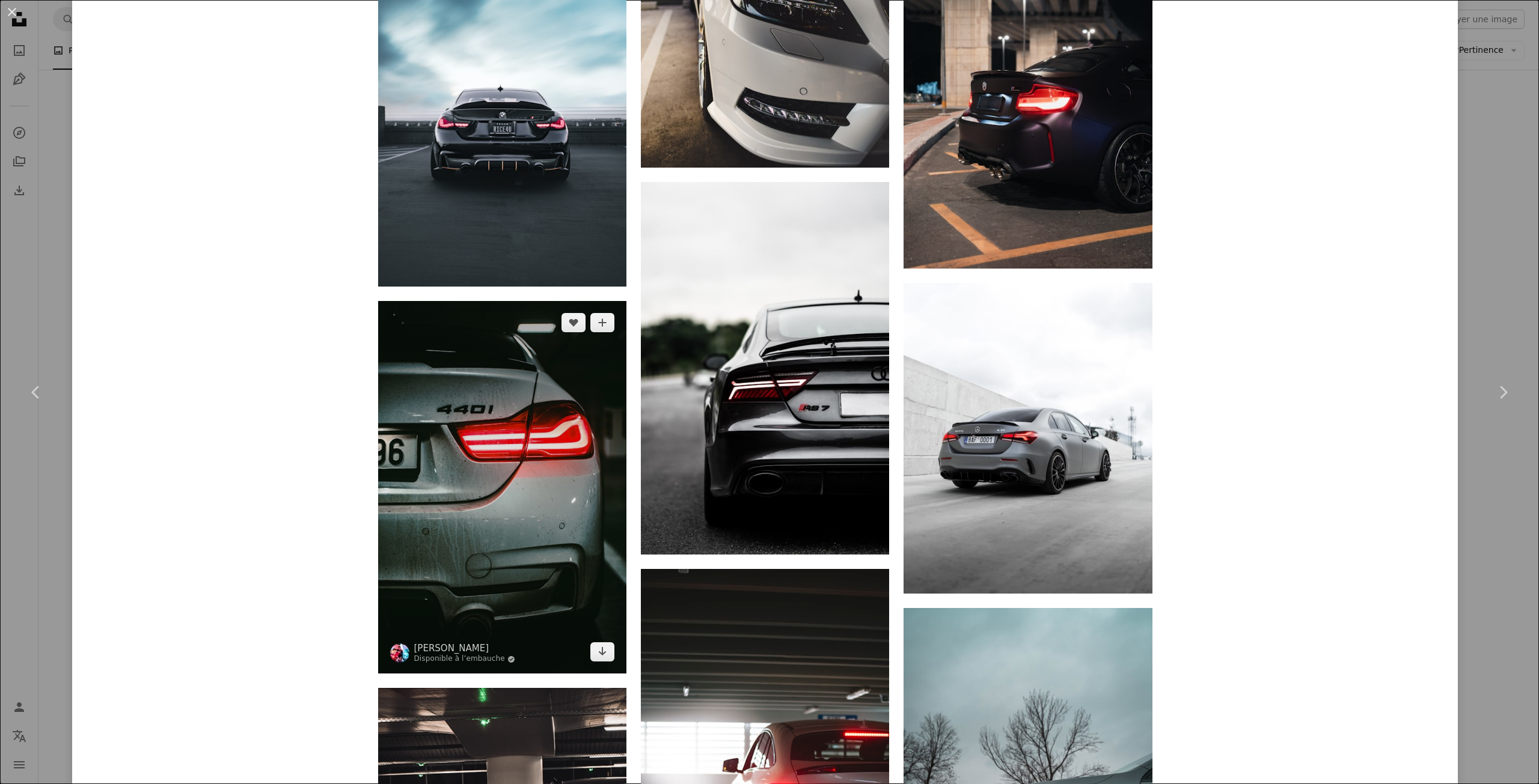
click at [494, 474] on img at bounding box center [502, 487] width 248 height 373
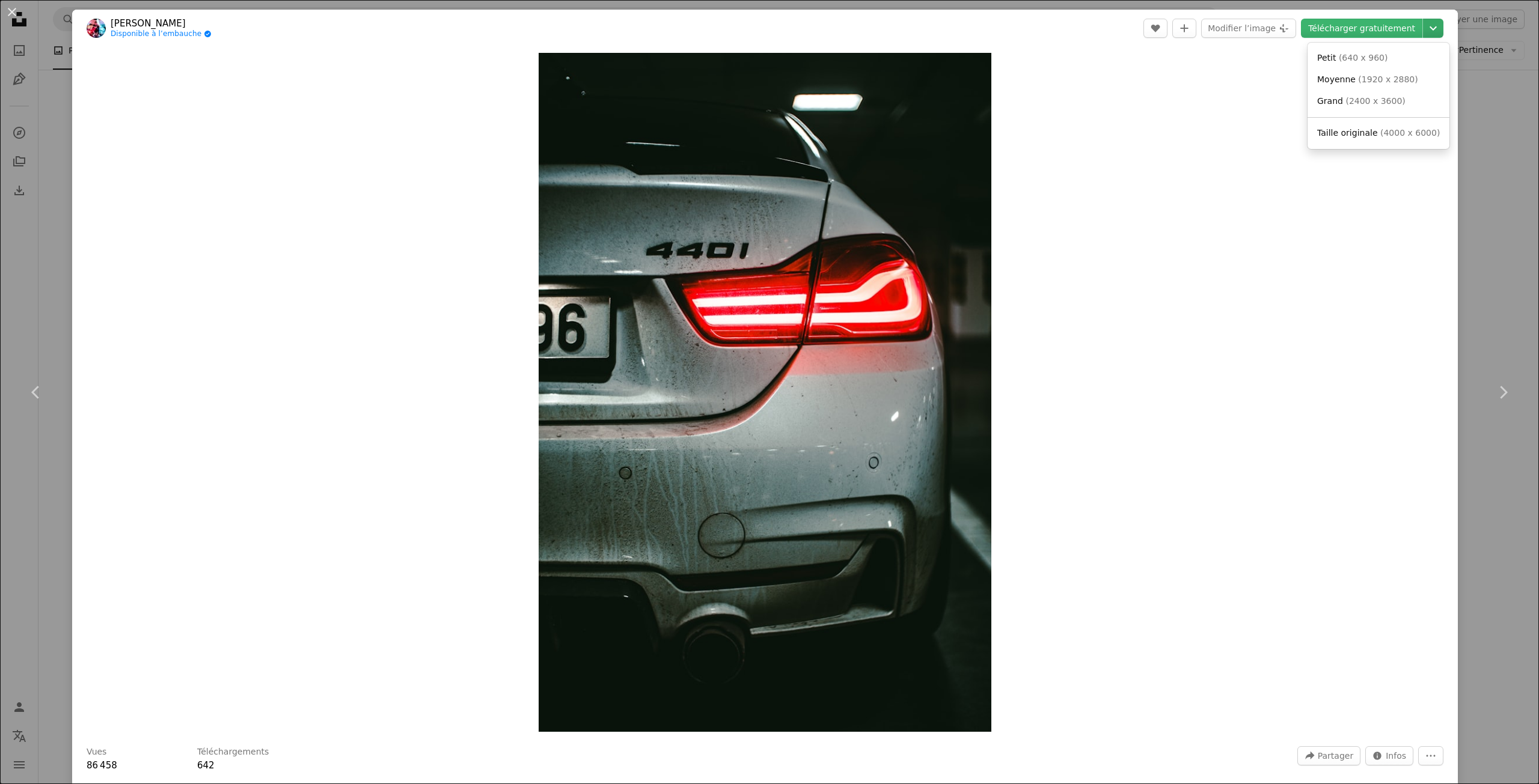
click at [1424, 34] on icon "Chevron down" at bounding box center [1433, 28] width 19 height 14
click at [1362, 136] on span "Taille originale" at bounding box center [1347, 133] width 61 height 10
